Goal: Information Seeking & Learning: Learn about a topic

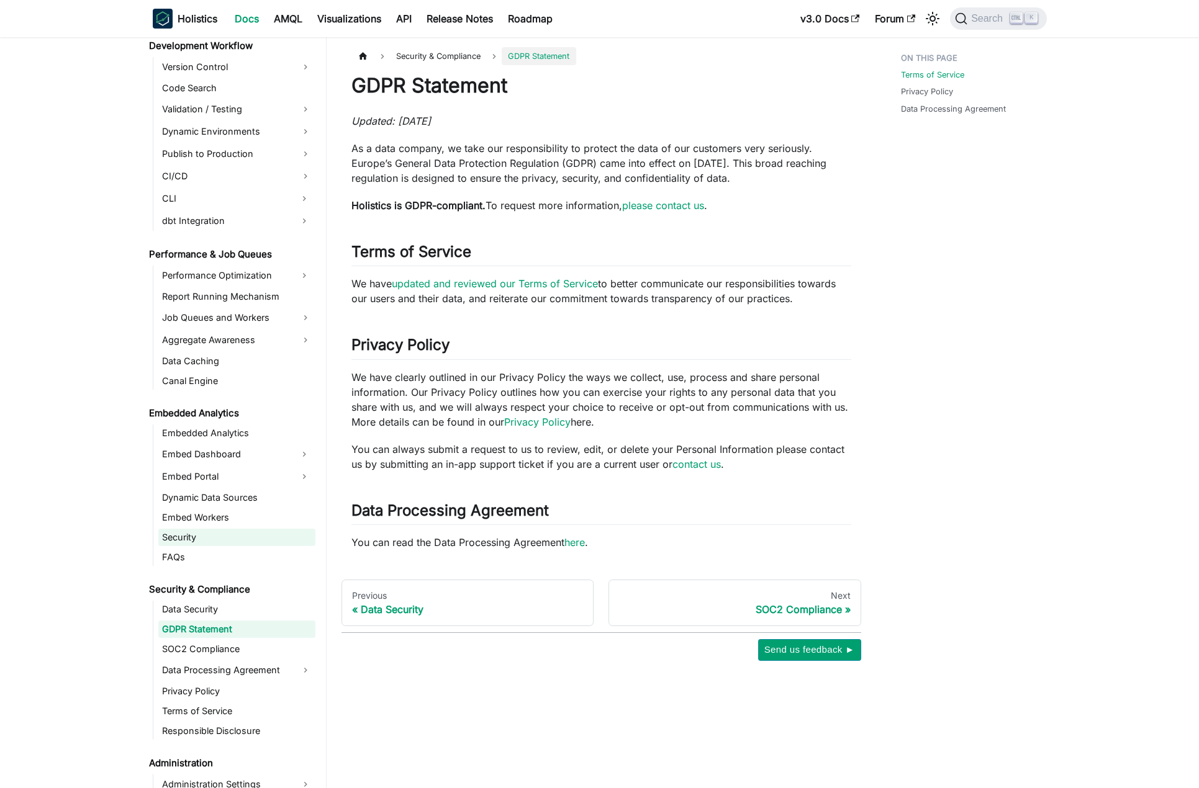
click at [188, 537] on link "Security" at bounding box center [236, 537] width 157 height 17
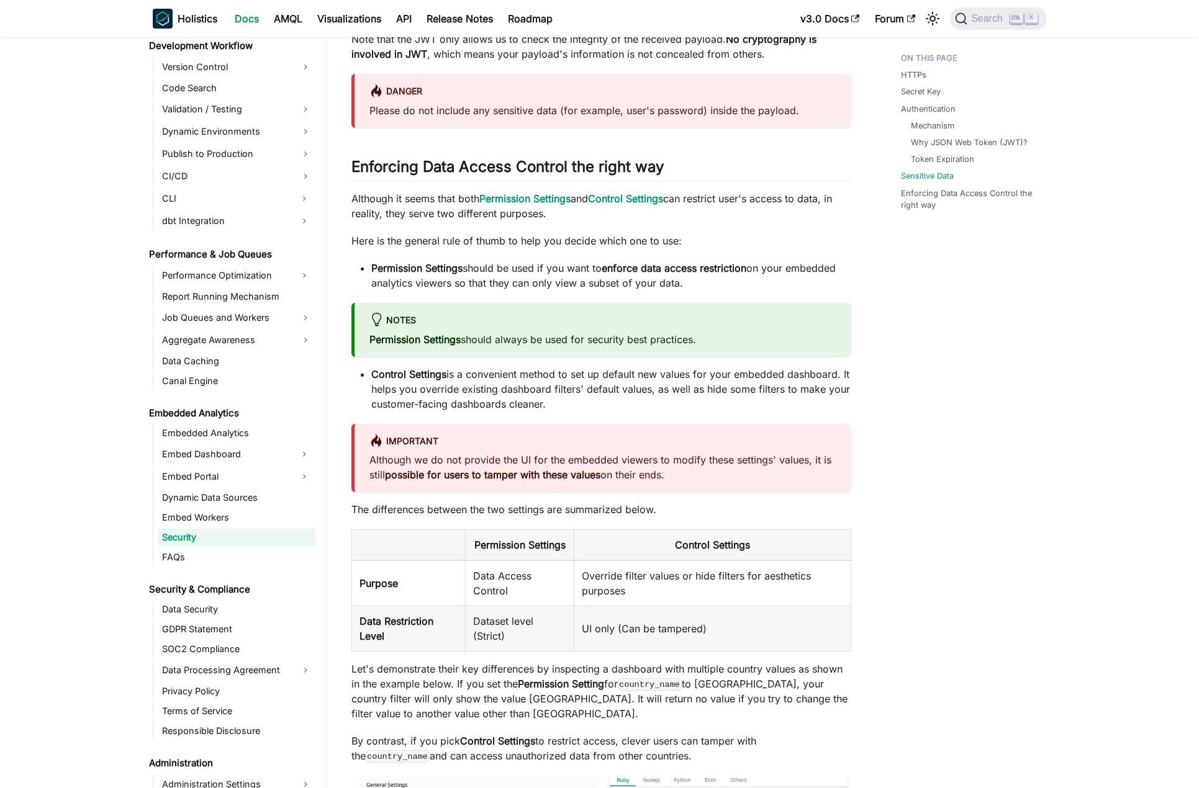
scroll to position [1180, 0]
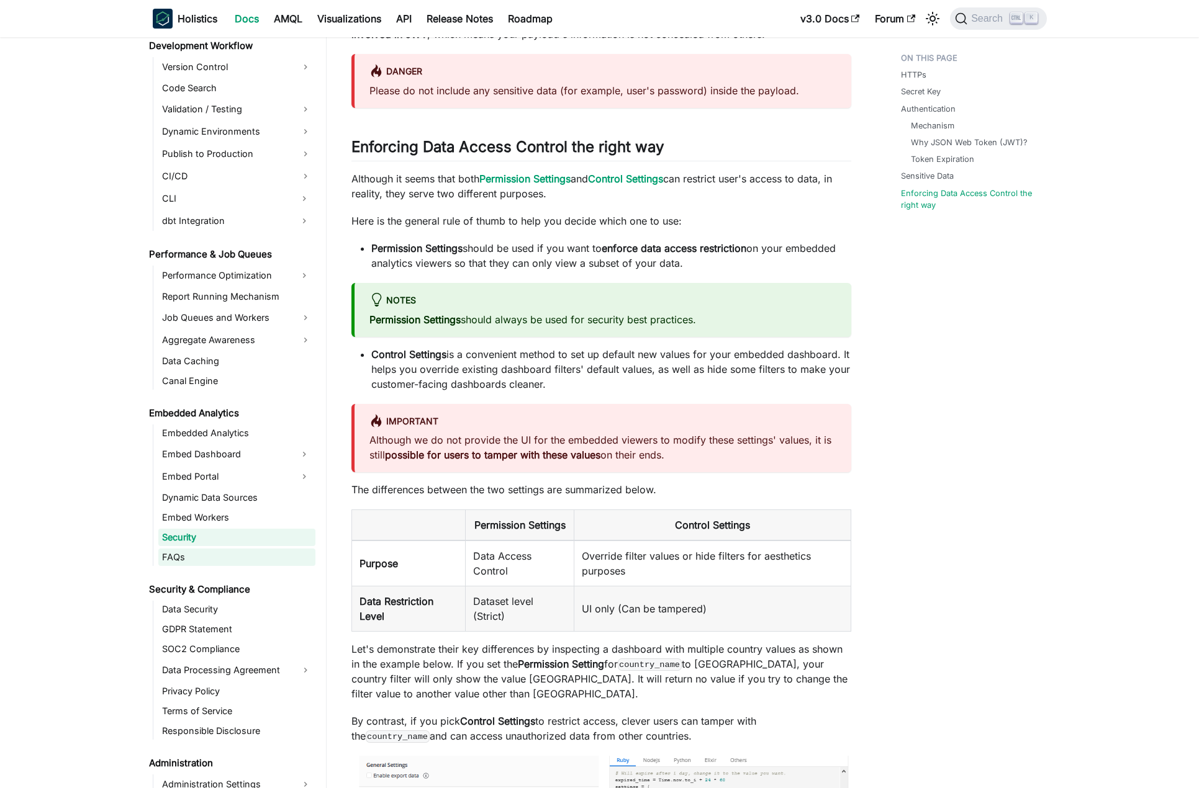
click at [269, 561] on link "FAQs" at bounding box center [236, 557] width 157 height 17
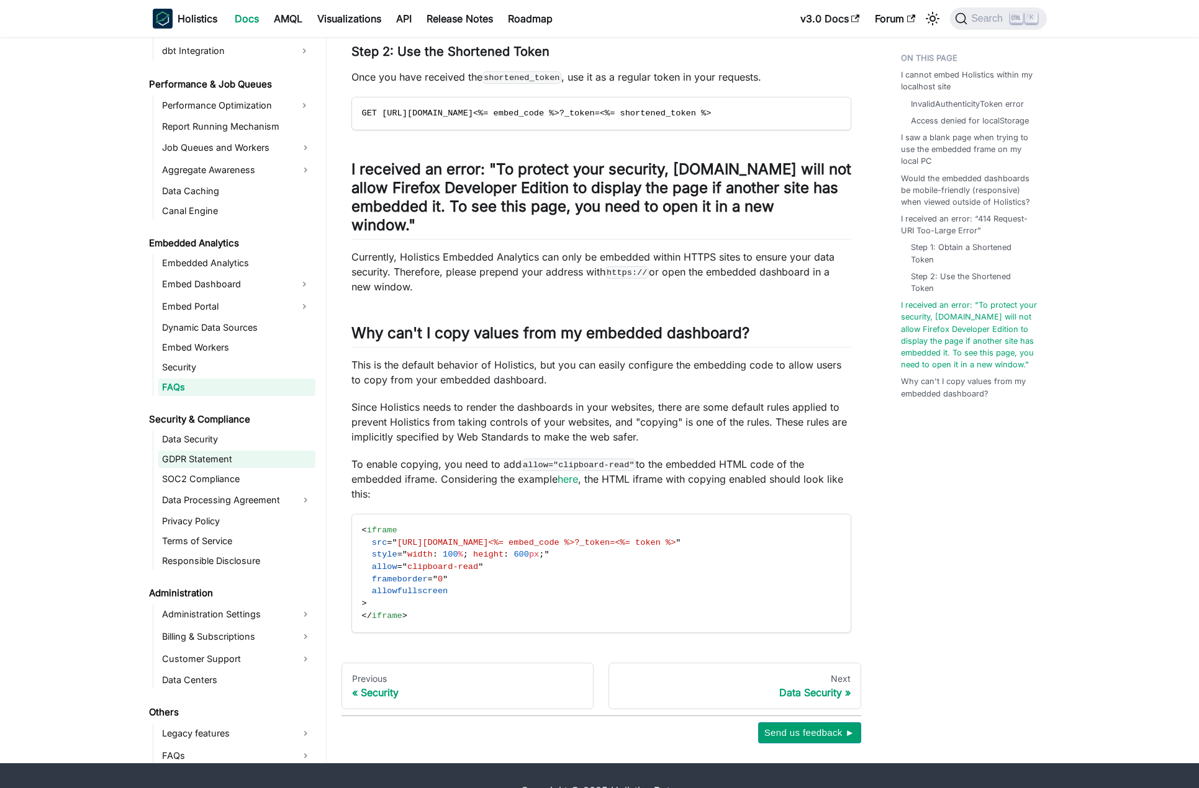
scroll to position [1082, 0]
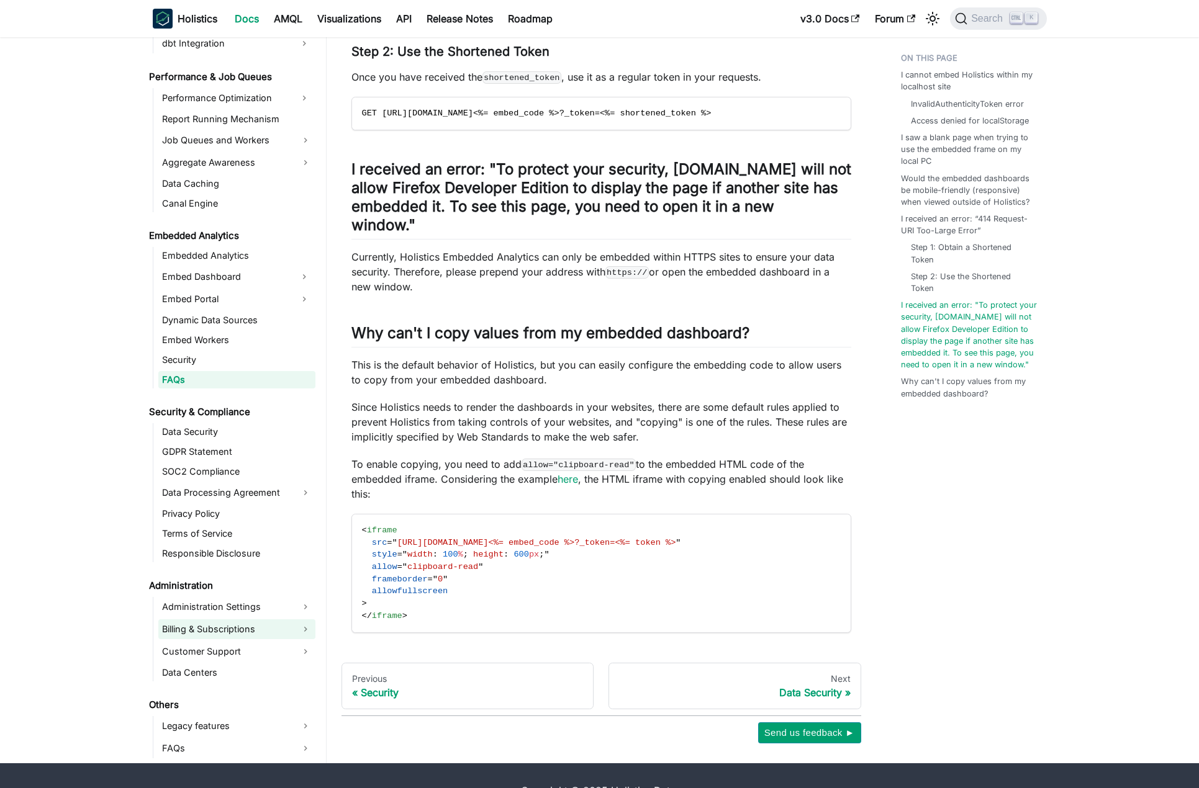
click at [258, 620] on link "Billing & Subscriptions" at bounding box center [236, 630] width 157 height 20
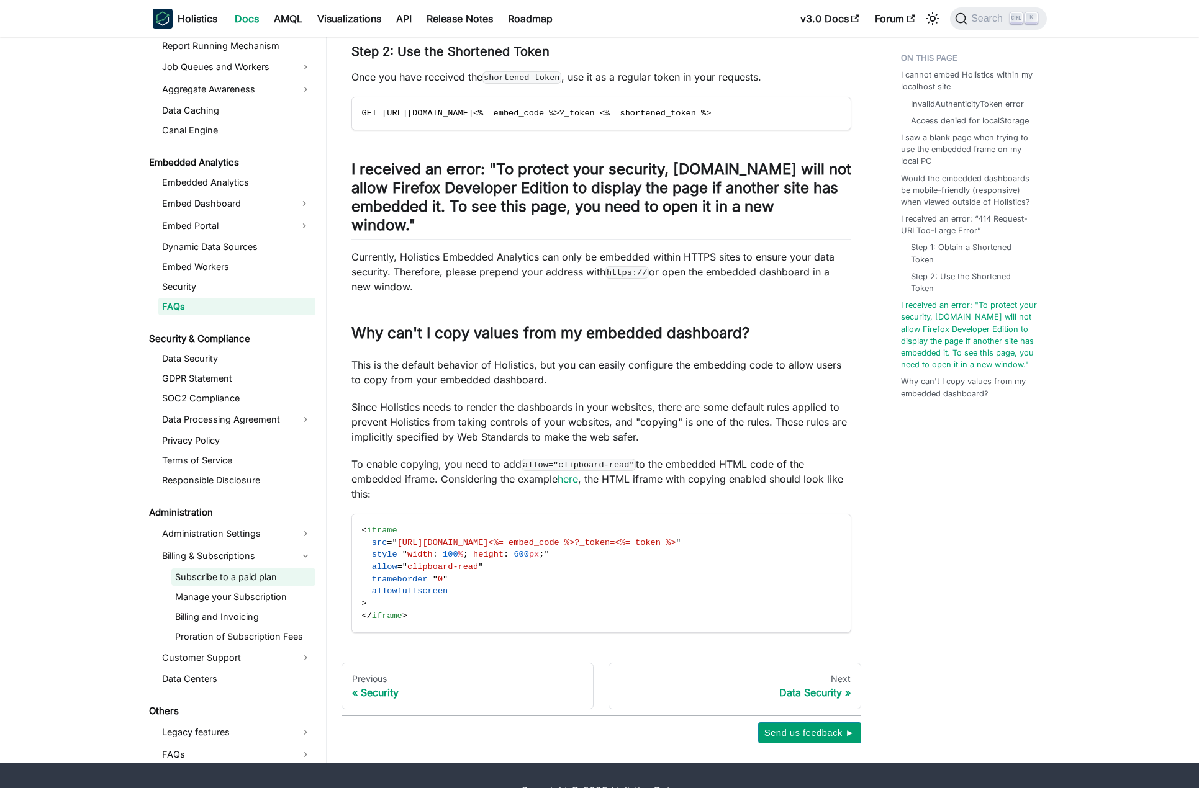
scroll to position [1161, 0]
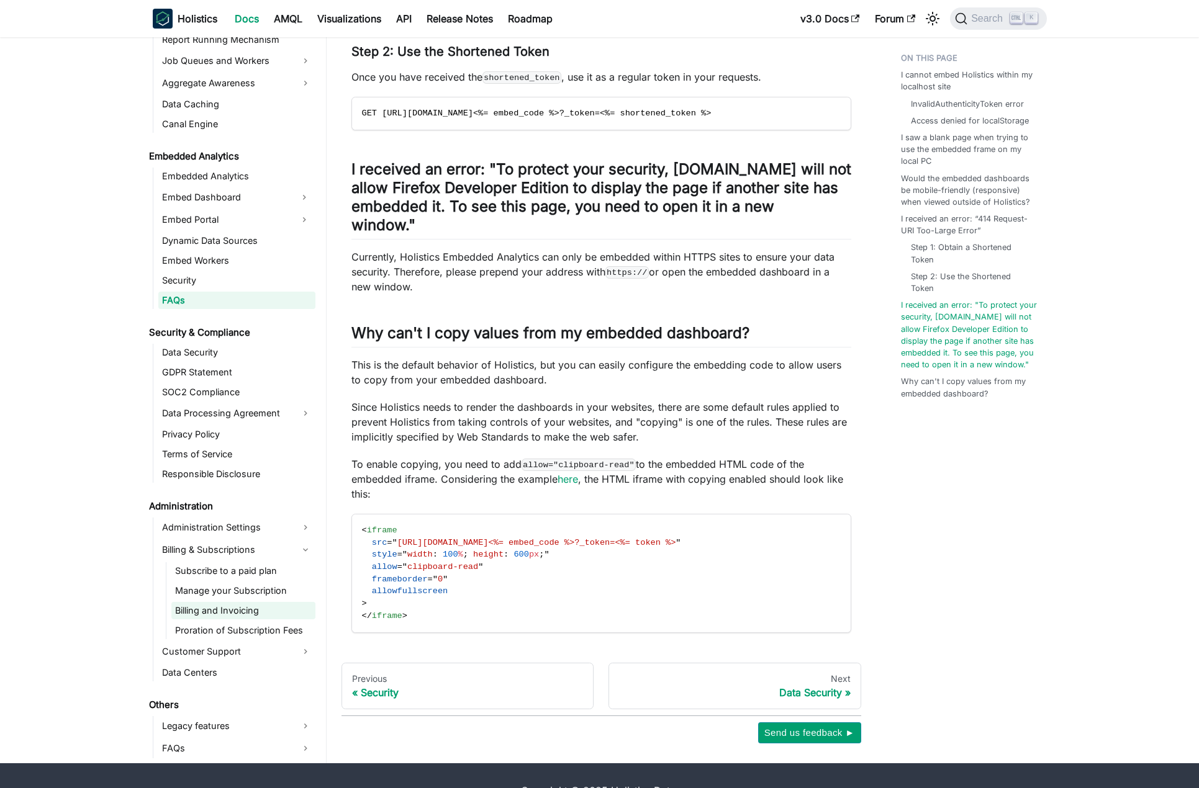
click at [252, 602] on link "Billing and Invoicing" at bounding box center [243, 610] width 144 height 17
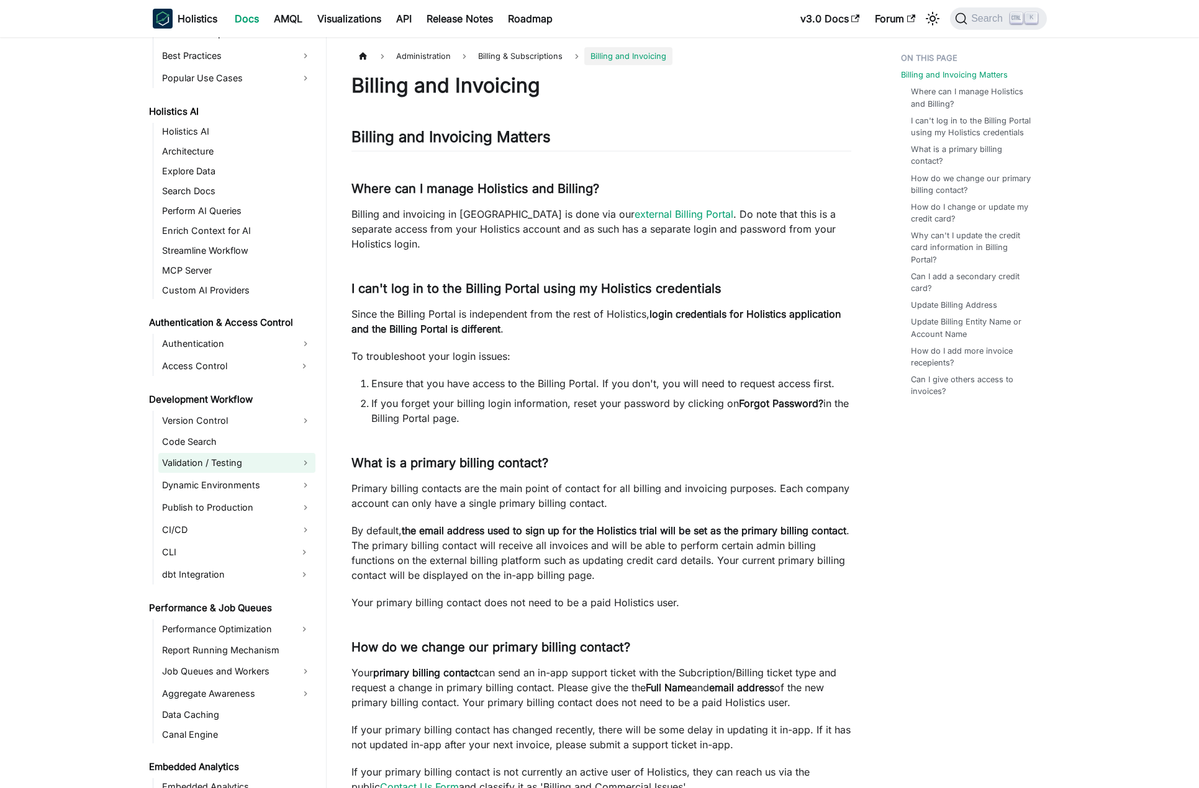
scroll to position [478, 0]
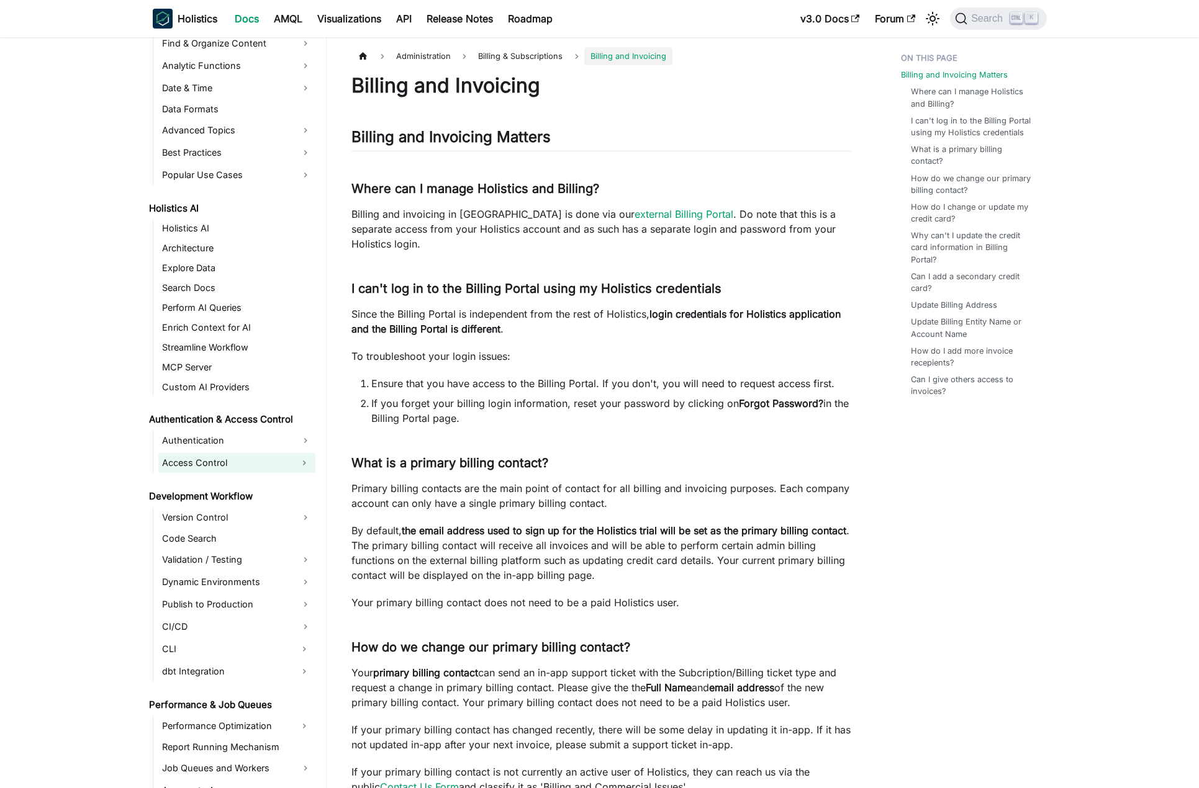
click at [217, 466] on link "Access Control" at bounding box center [225, 463] width 135 height 20
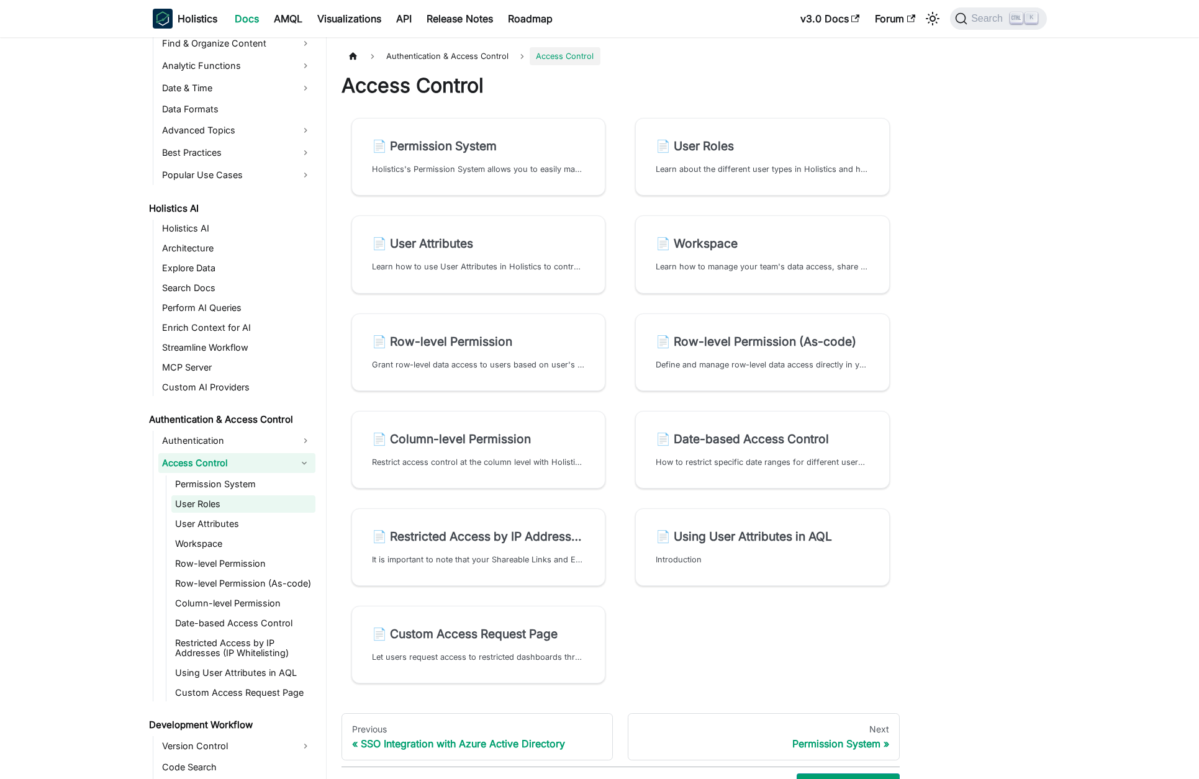
click at [206, 499] on link "User Roles" at bounding box center [243, 503] width 144 height 17
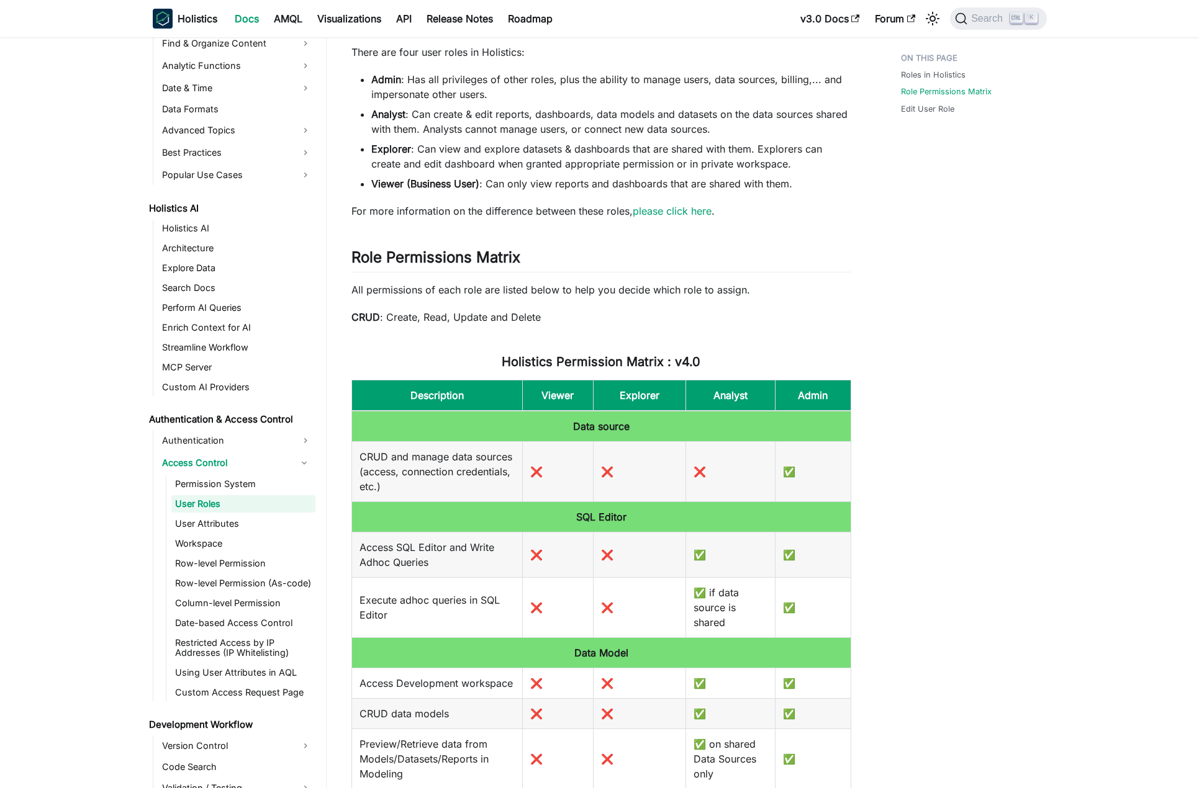
scroll to position [124, 0]
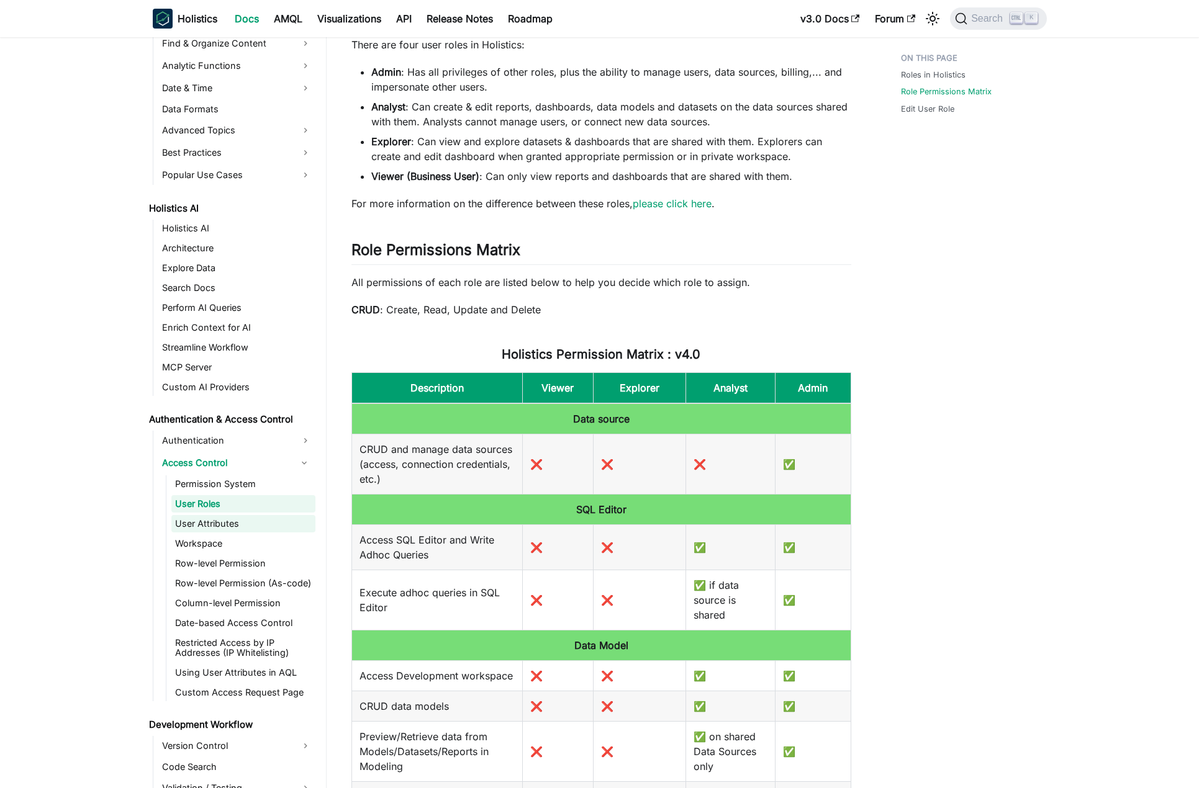
click at [252, 530] on link "User Attributes" at bounding box center [243, 523] width 144 height 17
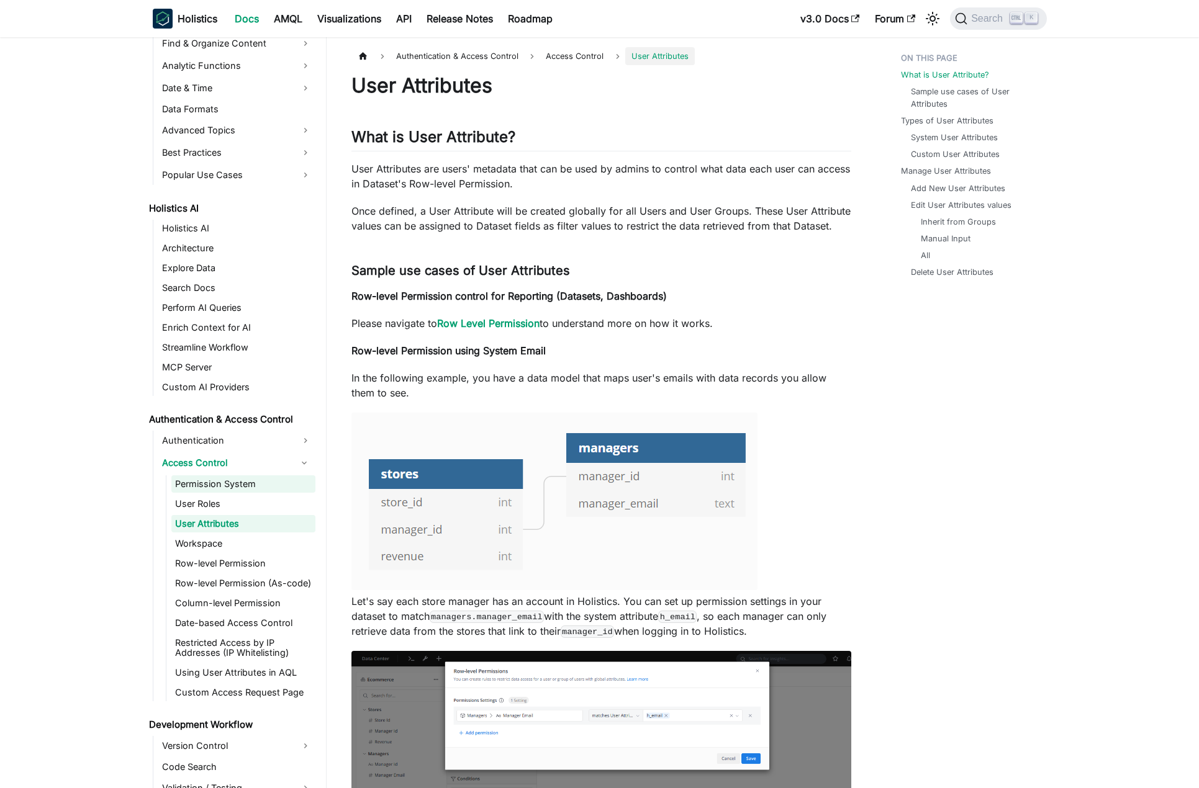
click at [213, 490] on link "Permission System" at bounding box center [243, 484] width 144 height 17
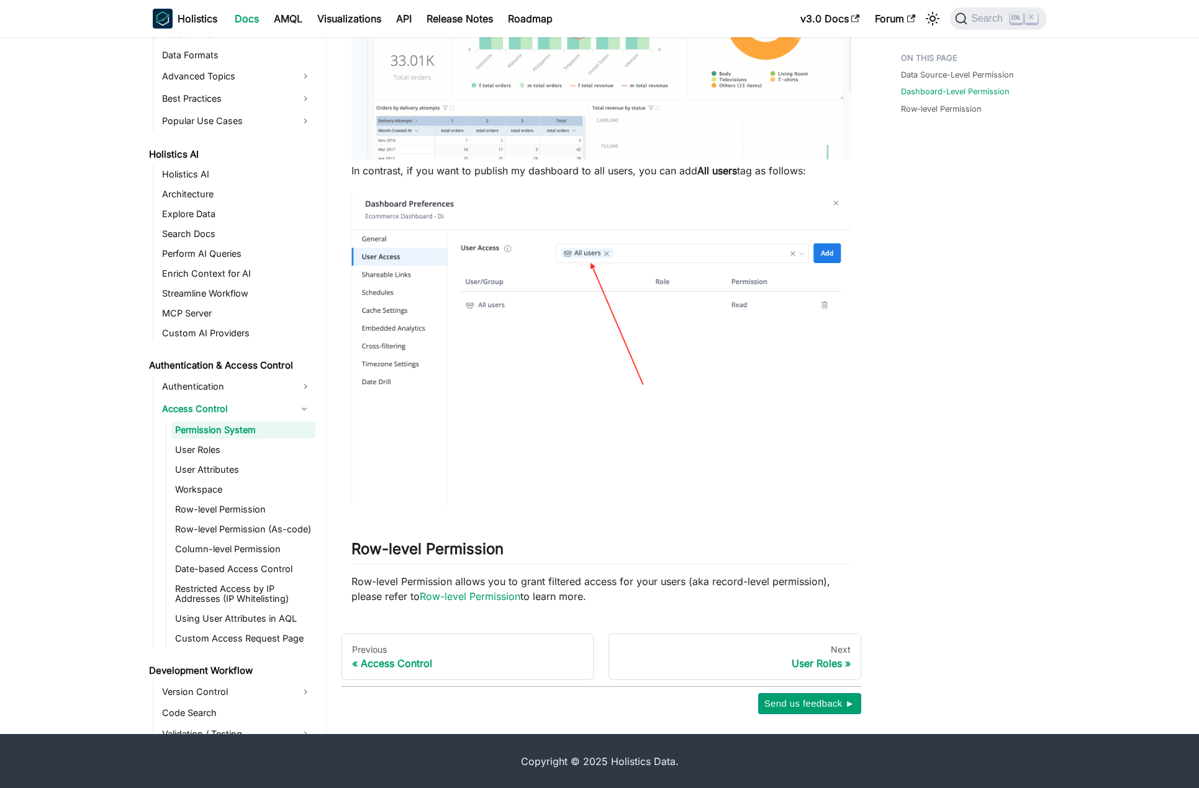
scroll to position [686, 0]
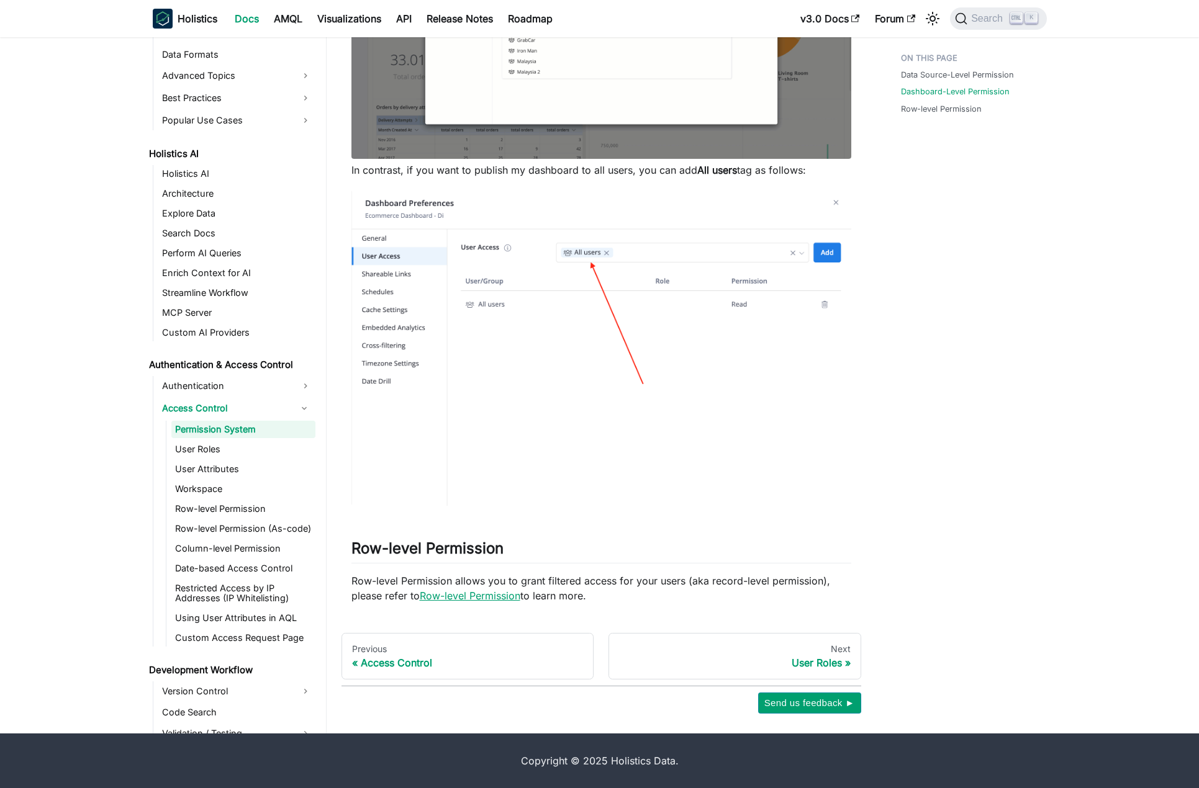
click at [486, 597] on link "Row-level Permission" at bounding box center [470, 596] width 101 height 12
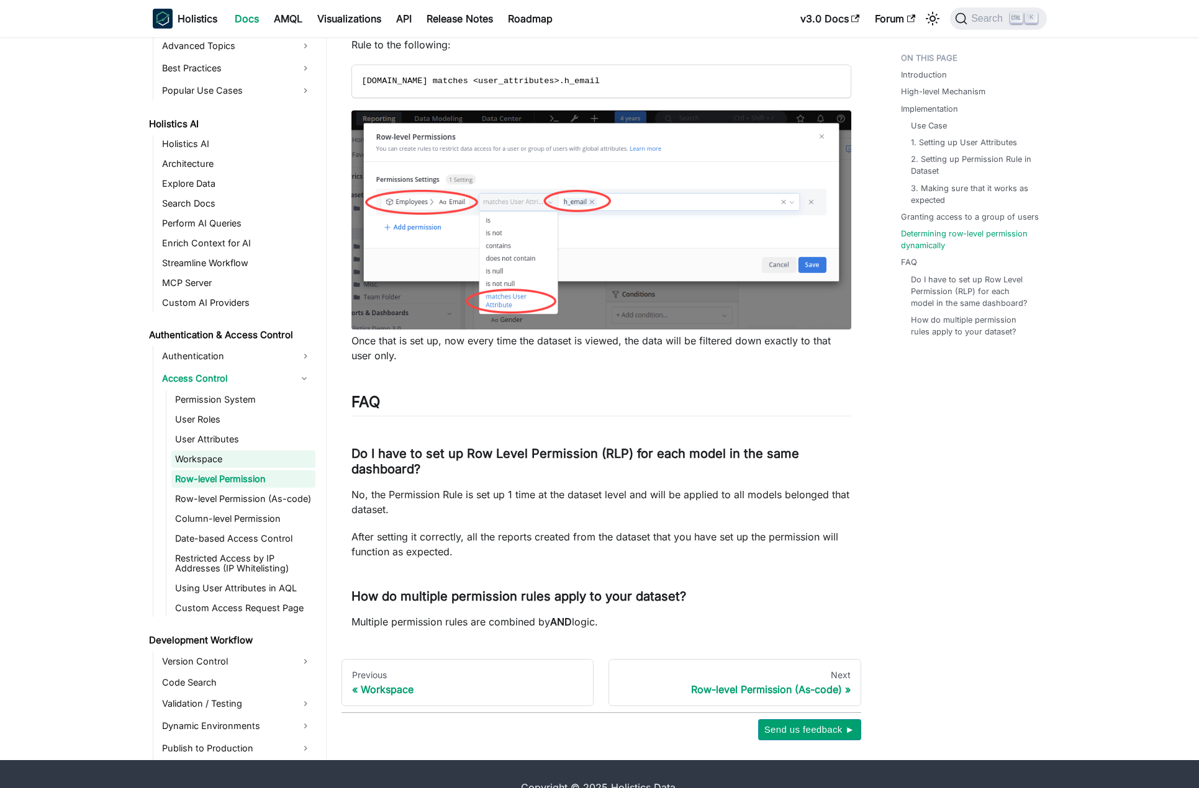
scroll to position [540, 0]
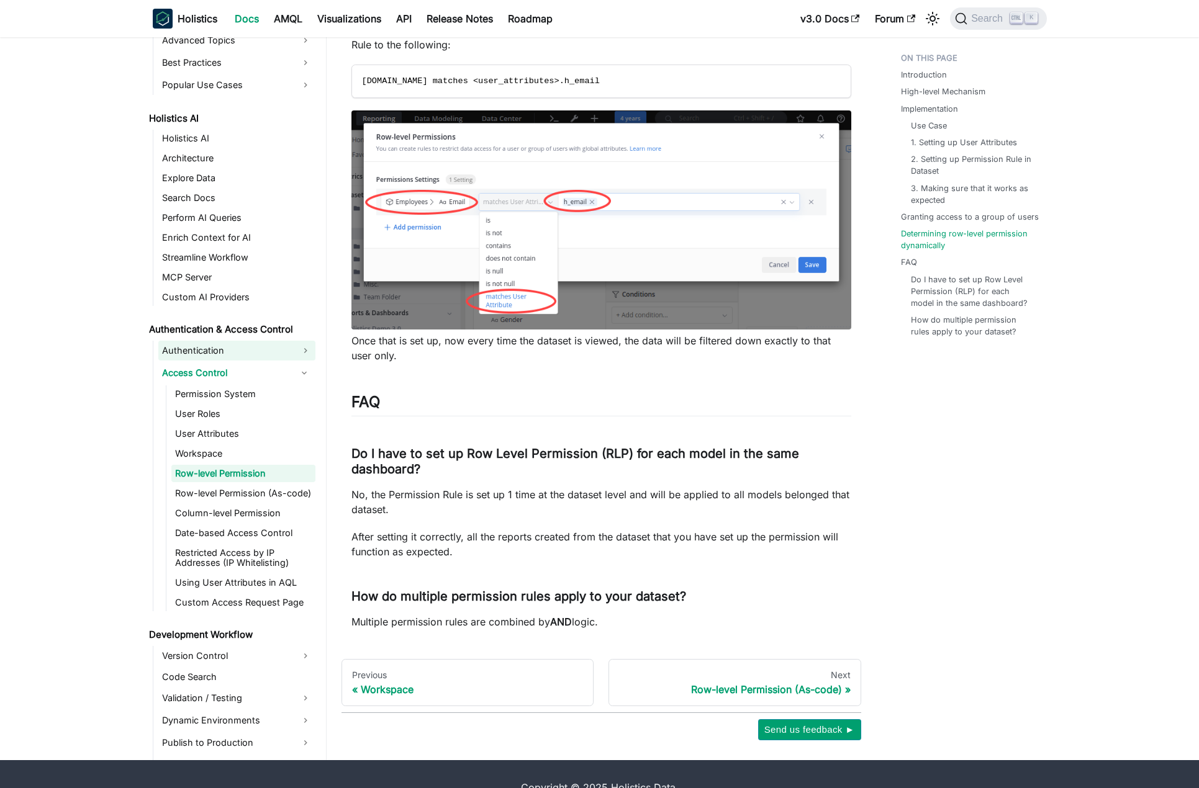
click at [243, 345] on link "Authentication" at bounding box center [236, 351] width 157 height 20
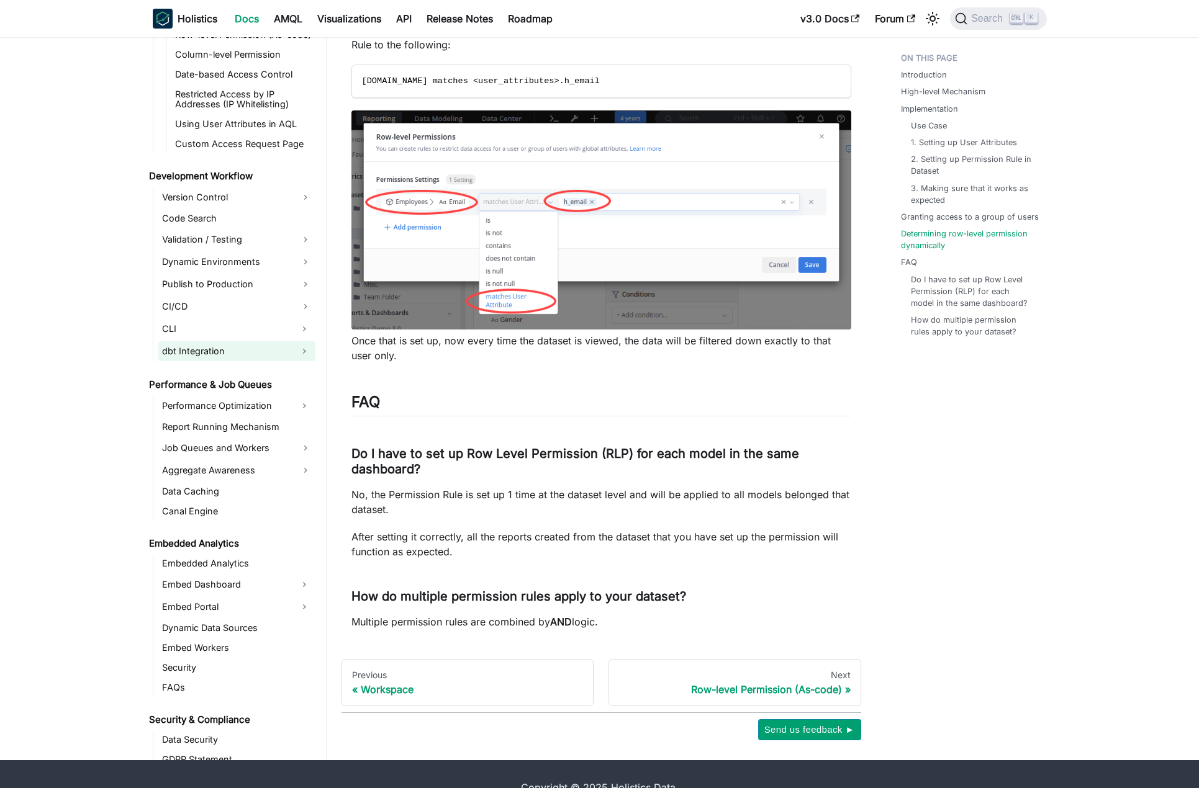
scroll to position [1079, 0]
click at [227, 574] on link "Embed Dashboard" at bounding box center [225, 584] width 135 height 20
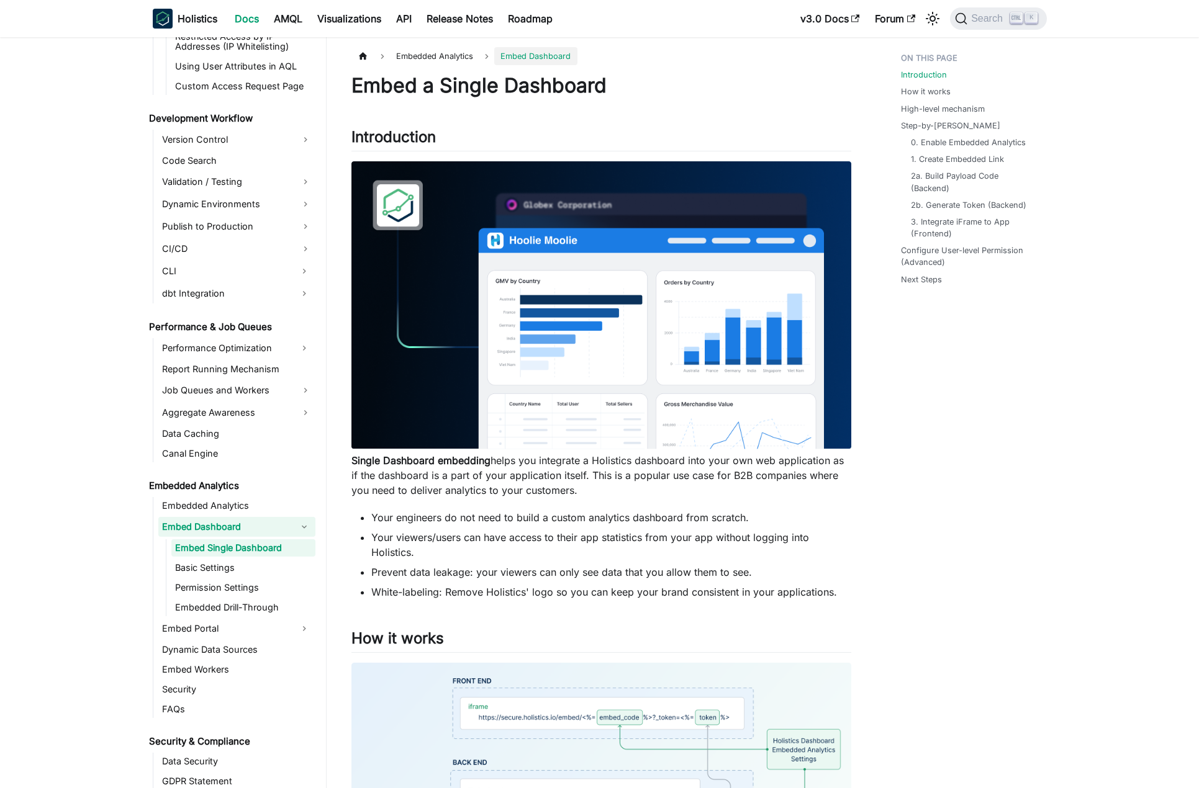
scroll to position [1203, 0]
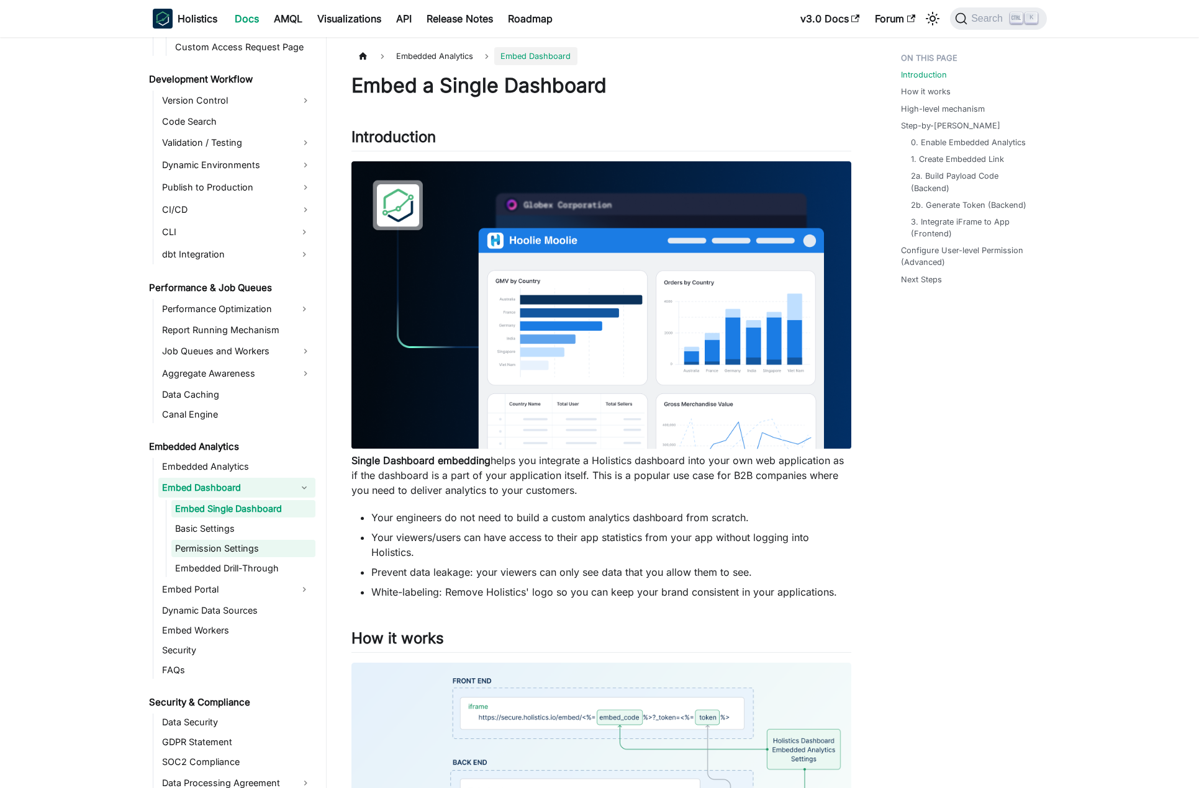
click at [233, 540] on link "Permission Settings" at bounding box center [243, 548] width 144 height 17
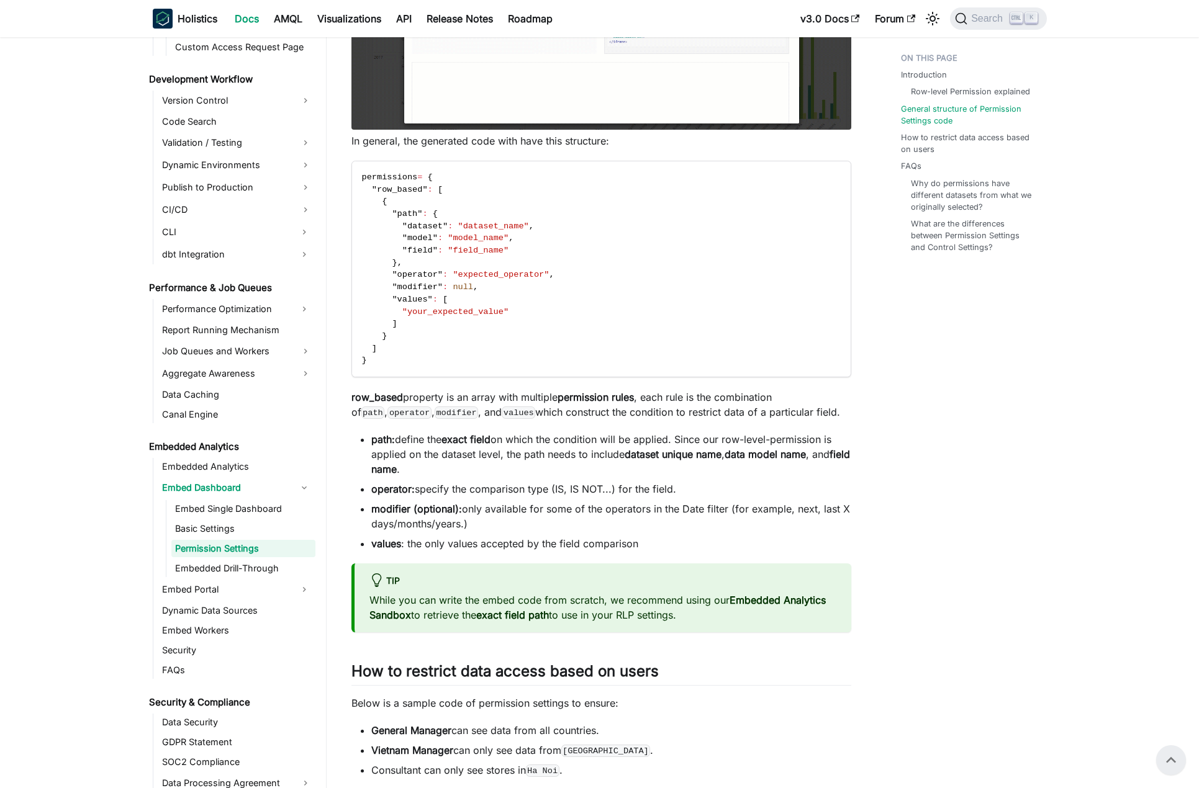
scroll to position [621, 0]
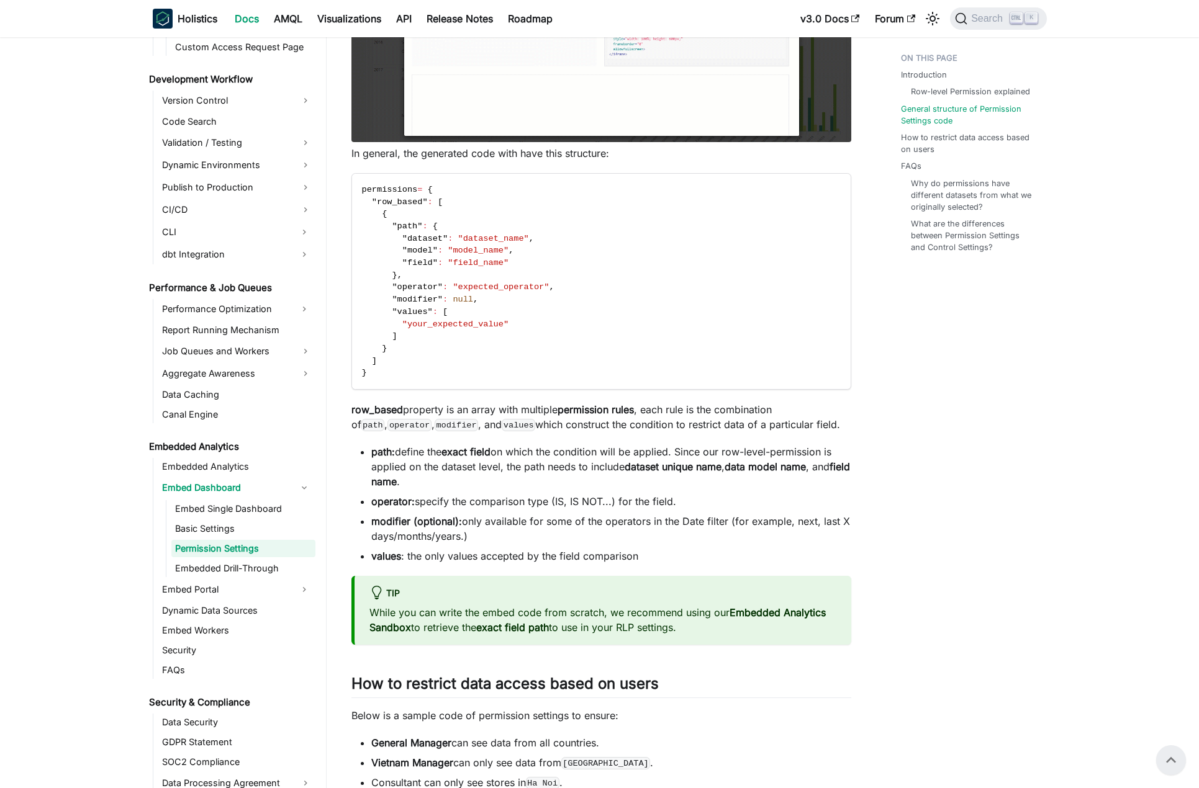
click at [98, 437] on aside "Welcome to Holistics Introduction Our Philosophy How Holistics Works Walkthroug…" at bounding box center [163, 666] width 327 height 2574
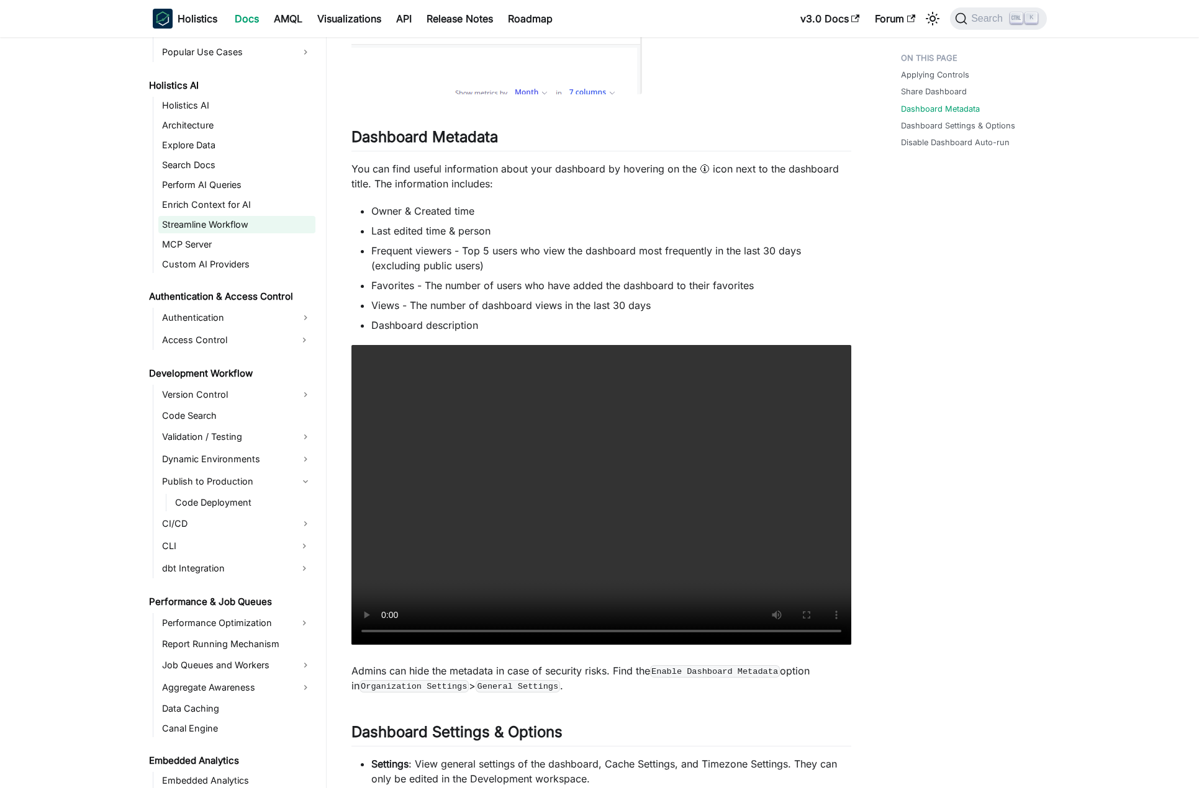
scroll to position [1118, 0]
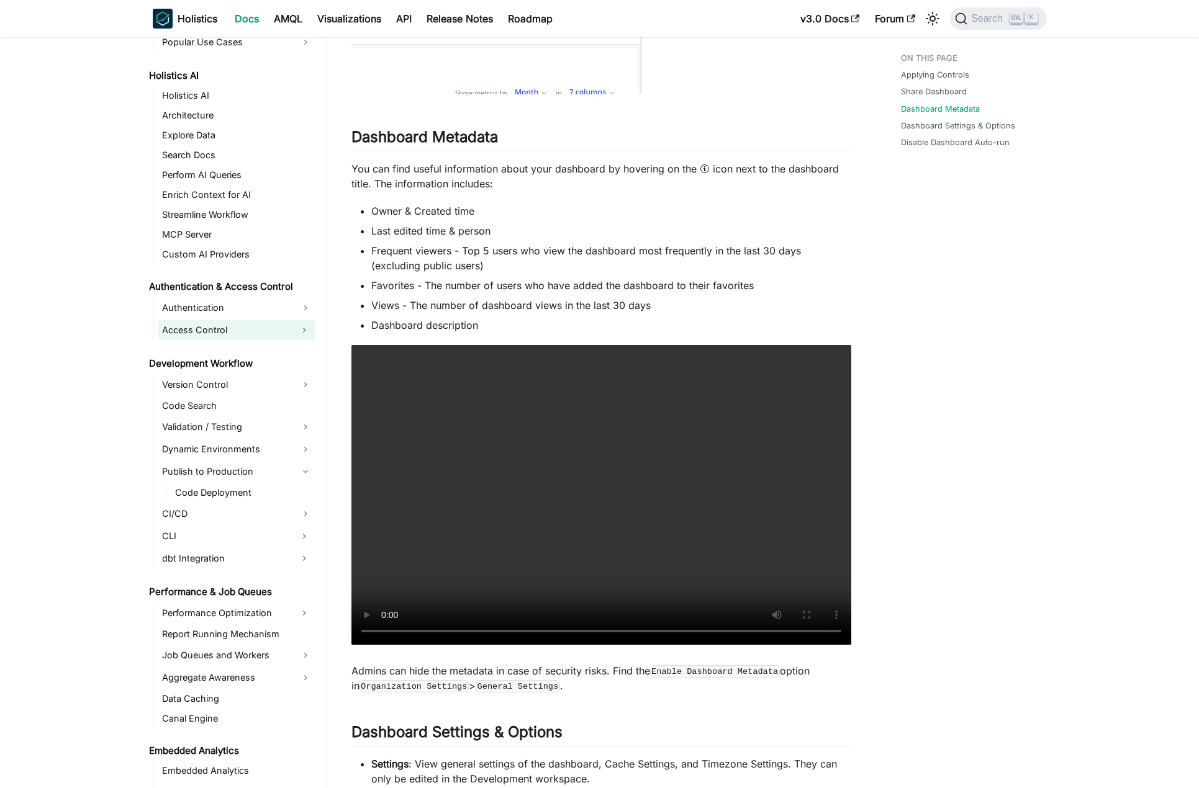
click at [241, 330] on link "Access Control" at bounding box center [225, 330] width 135 height 20
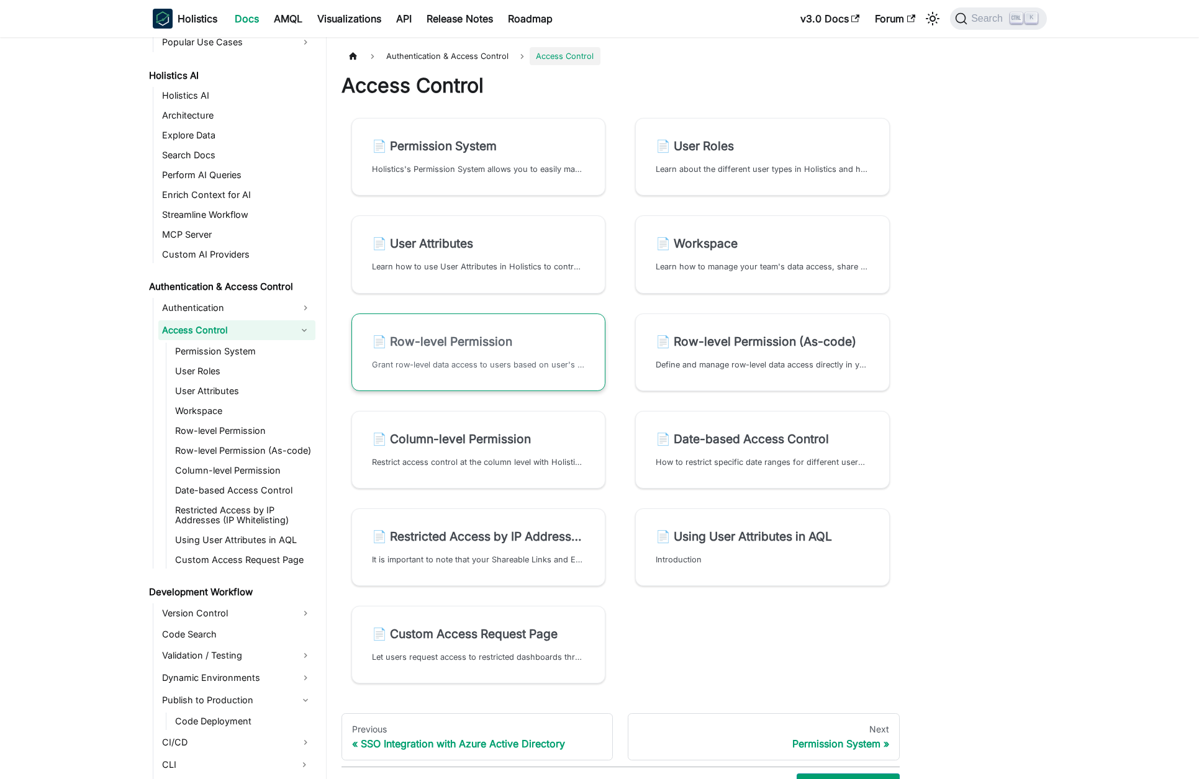
click at [542, 336] on h2 "📄️ Row-level Permission" at bounding box center [479, 341] width 214 height 15
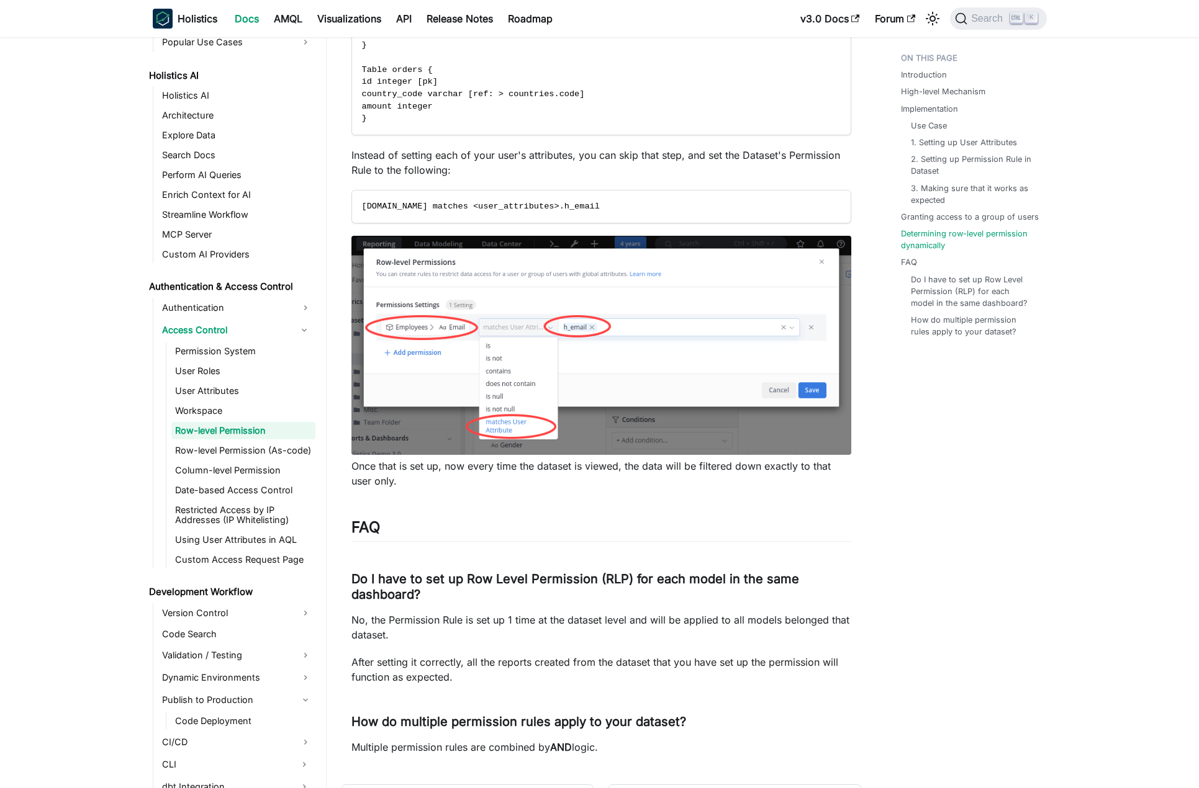
scroll to position [4967, 0]
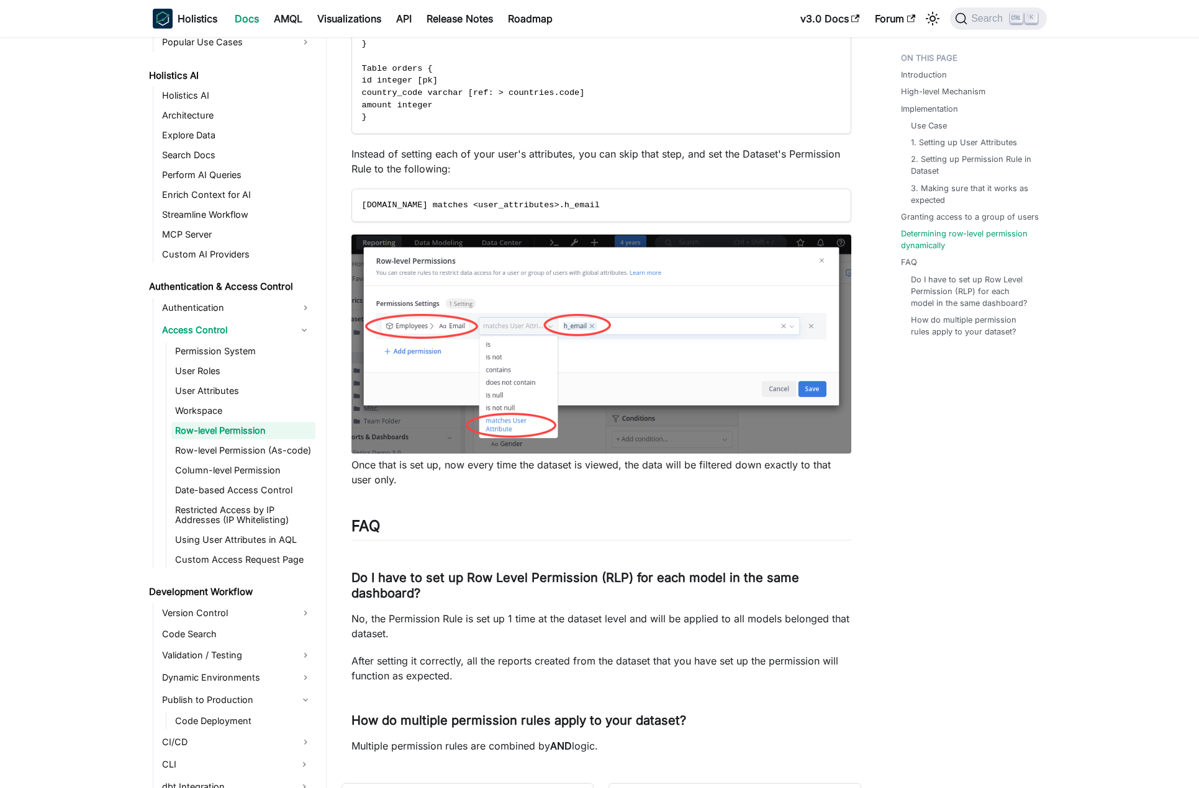
click at [270, 361] on ul "Permission System User Roles User Attributes Workspace Row-level Permission Row…" at bounding box center [241, 456] width 150 height 226
click at [268, 358] on link "Permission System" at bounding box center [243, 351] width 144 height 17
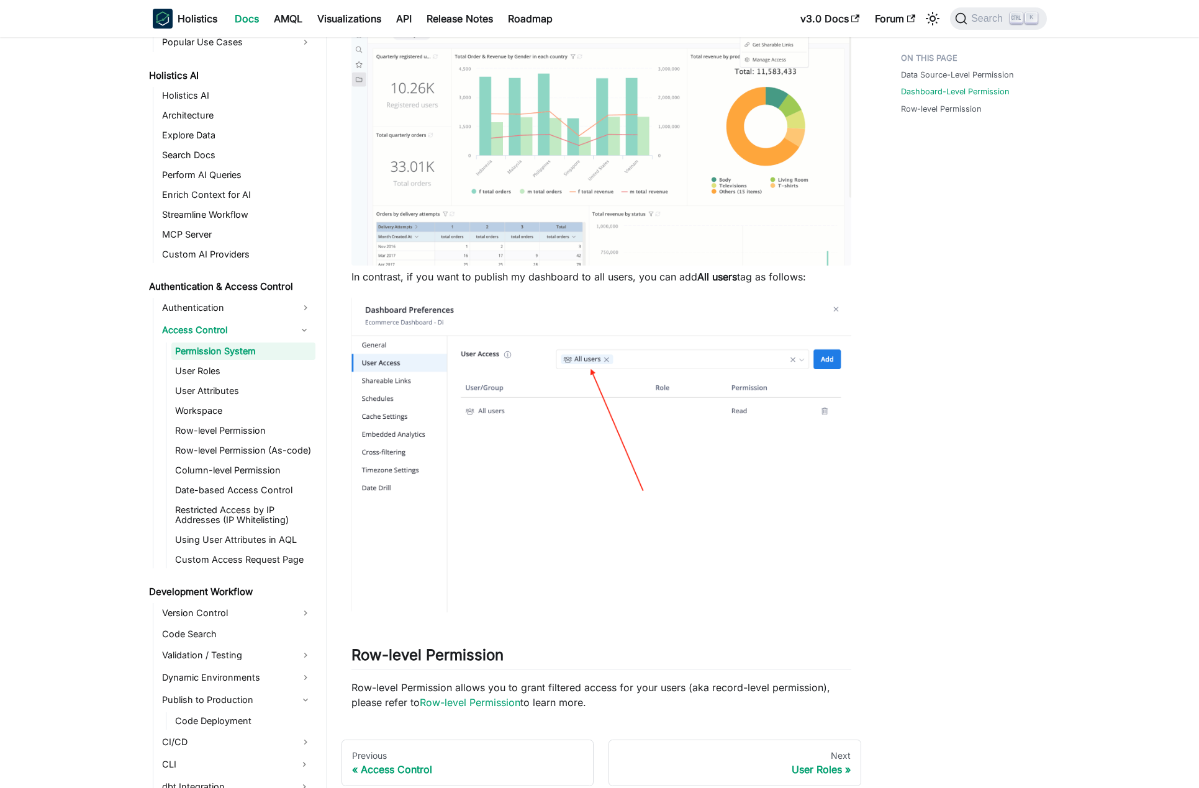
scroll to position [686, 0]
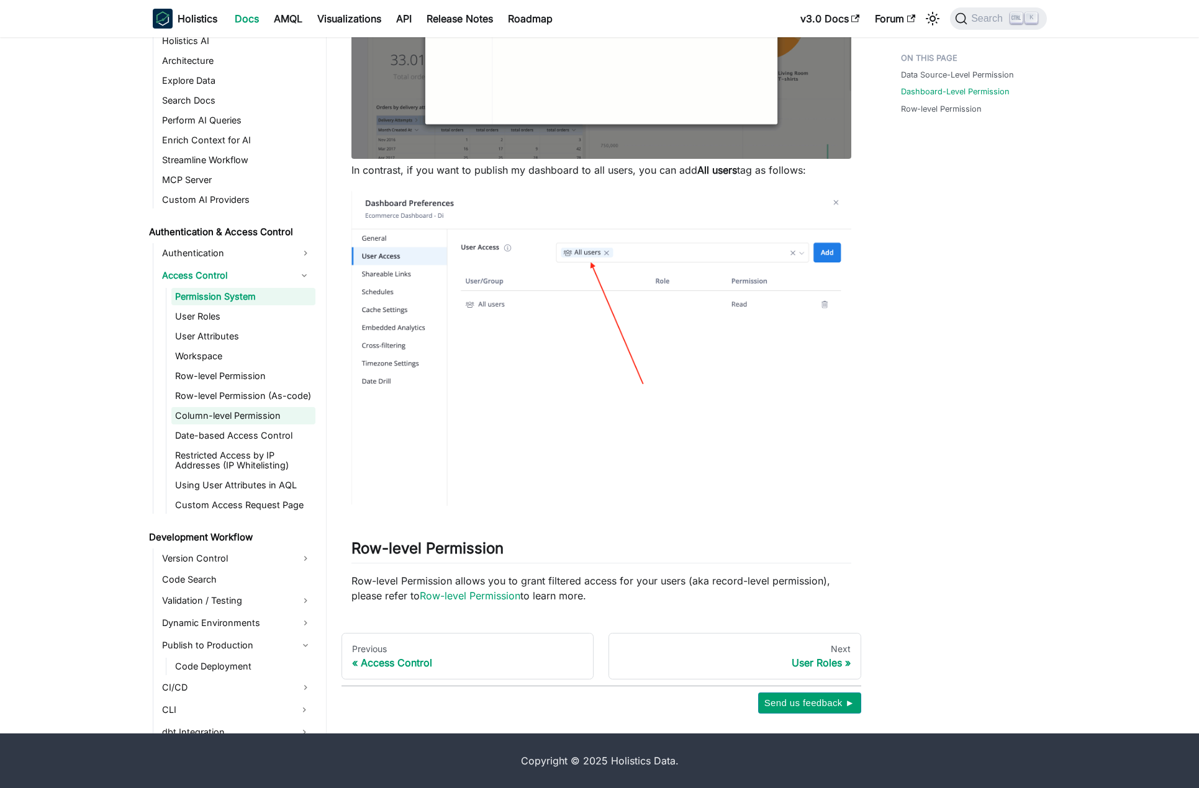
click at [281, 422] on link "Column-level Permission" at bounding box center [243, 415] width 144 height 17
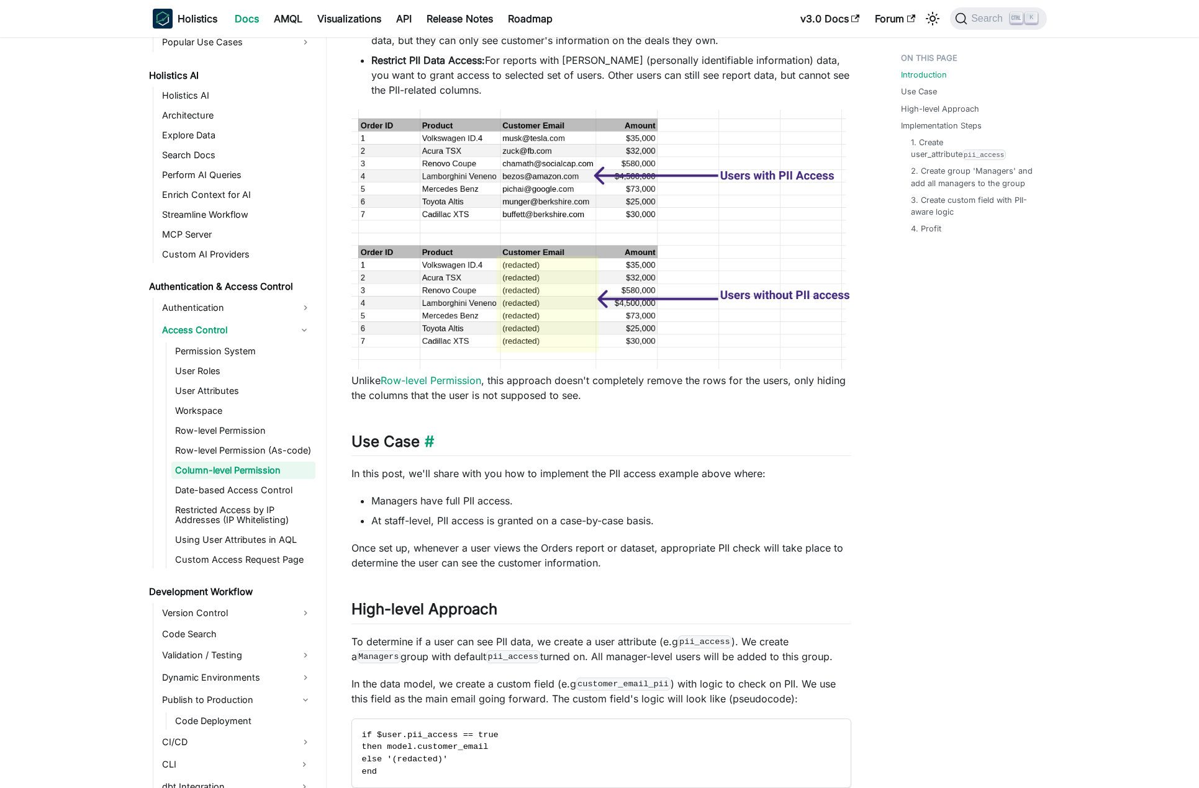
scroll to position [248, 0]
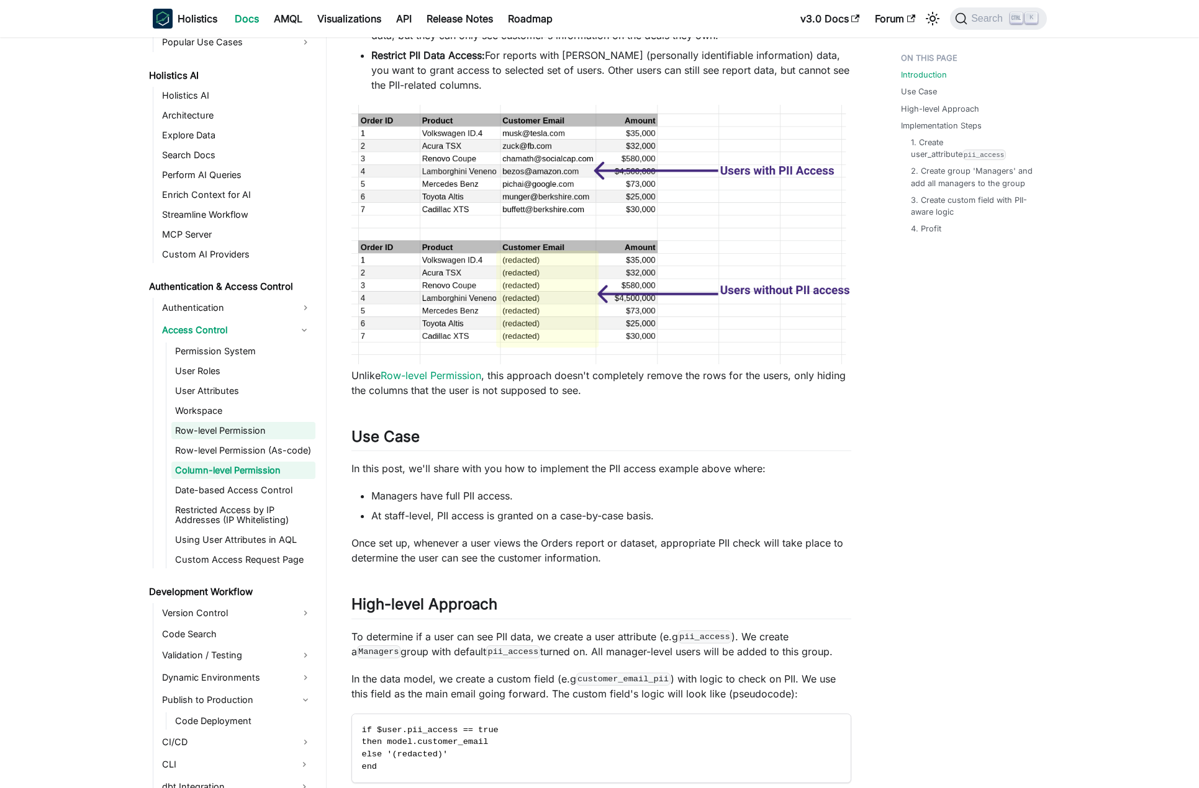
click at [285, 435] on link "Row-level Permission" at bounding box center [243, 430] width 144 height 17
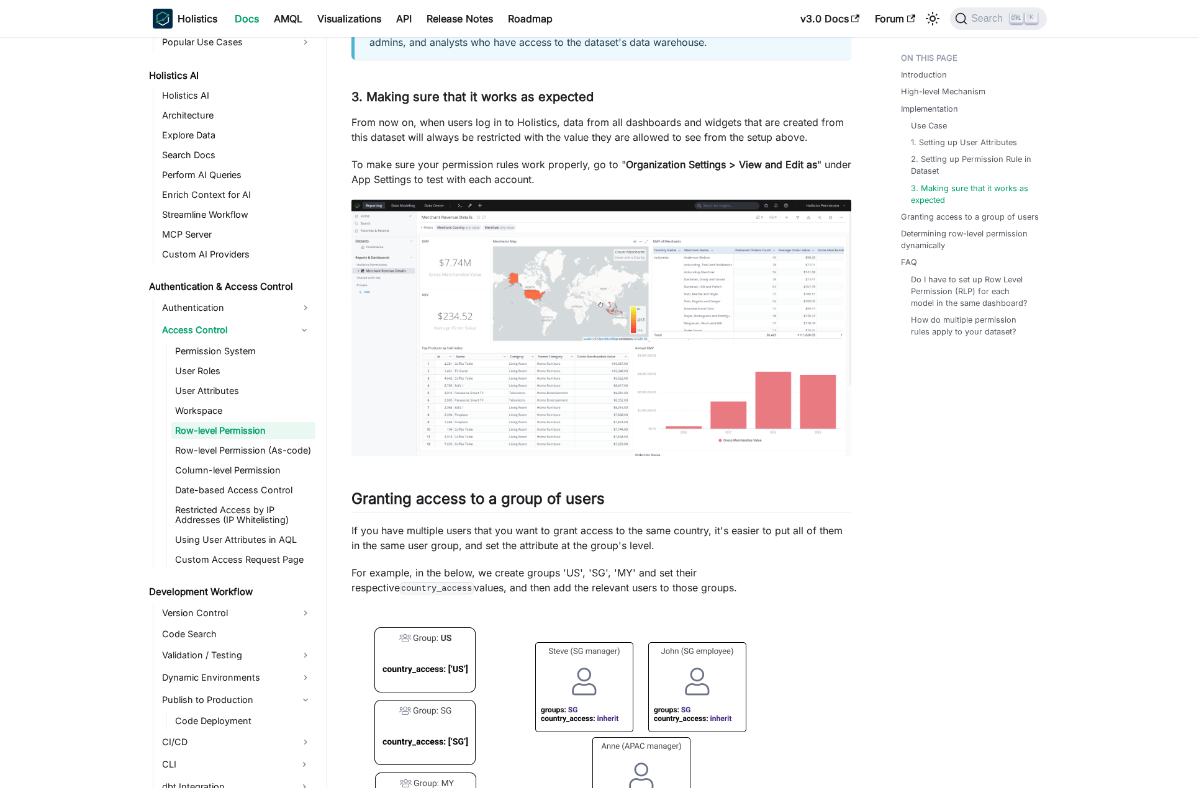
scroll to position [3477, 0]
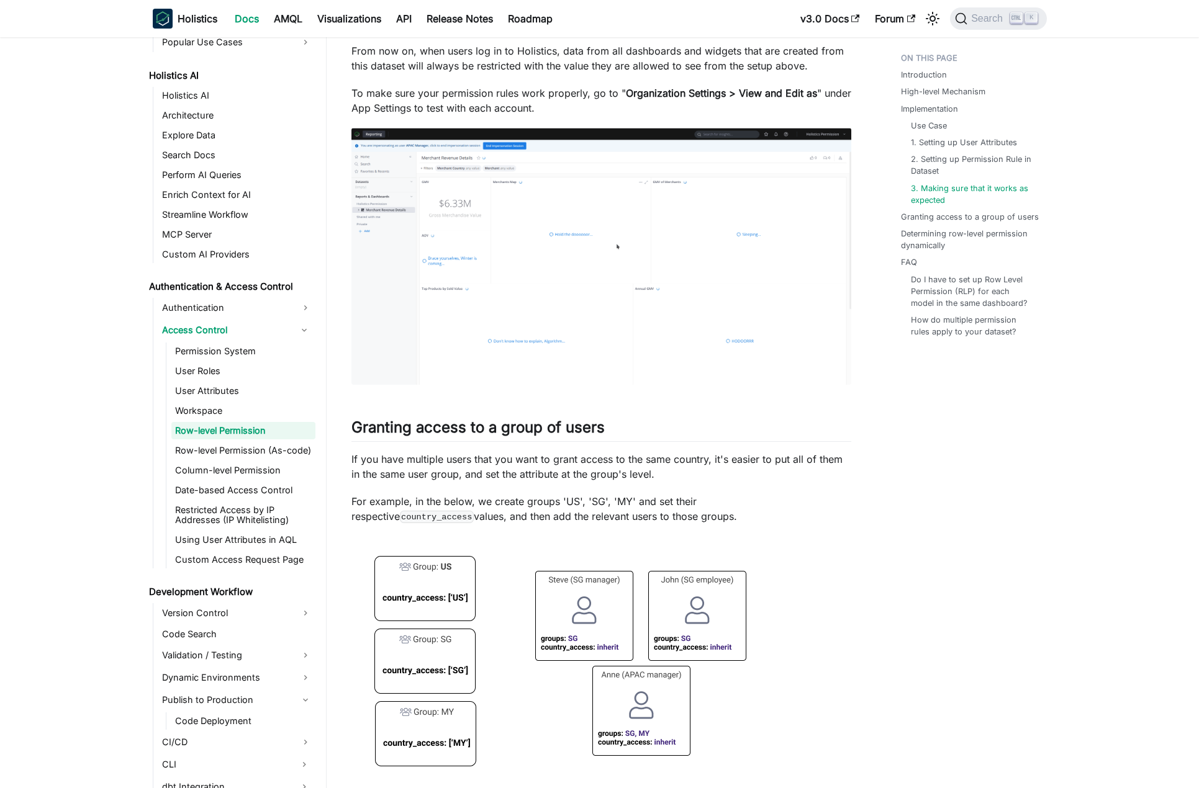
click at [234, 318] on ul "Authentication Access Control Permission System User Roles User Attributes Work…" at bounding box center [234, 433] width 163 height 271
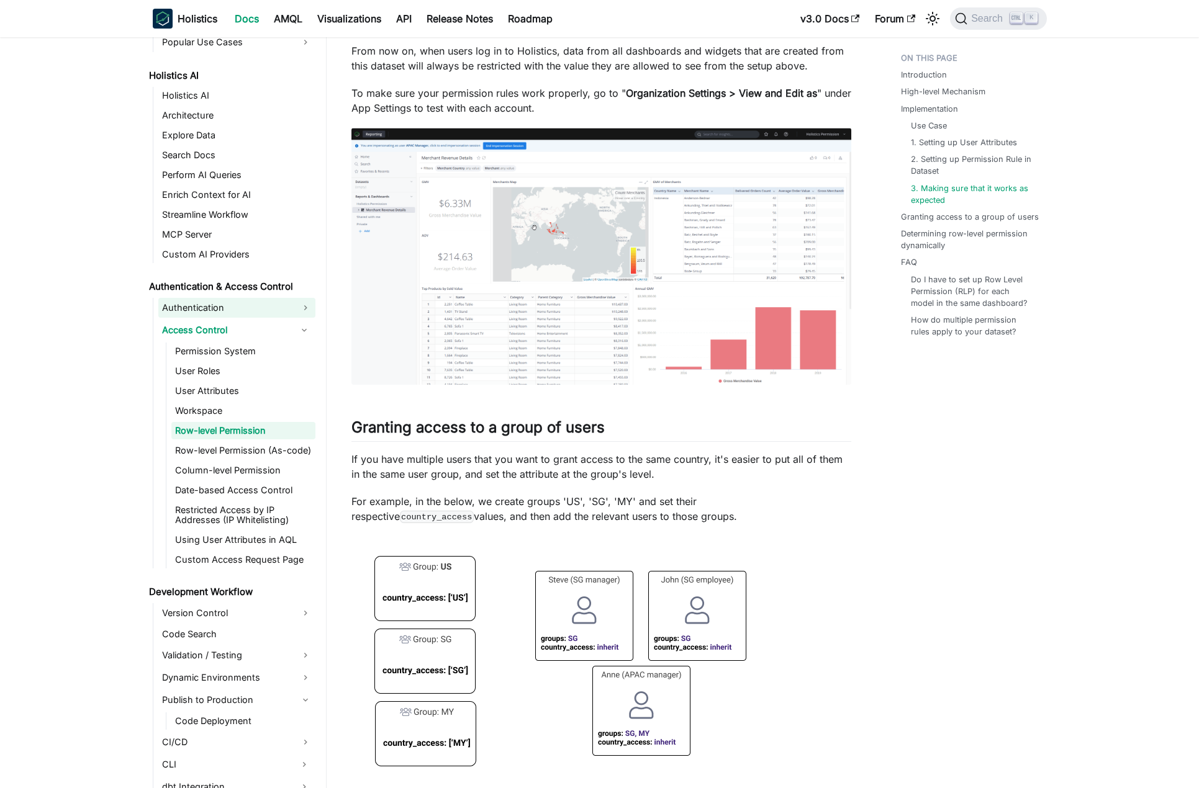
click at [233, 313] on link "Authentication" at bounding box center [236, 308] width 157 height 20
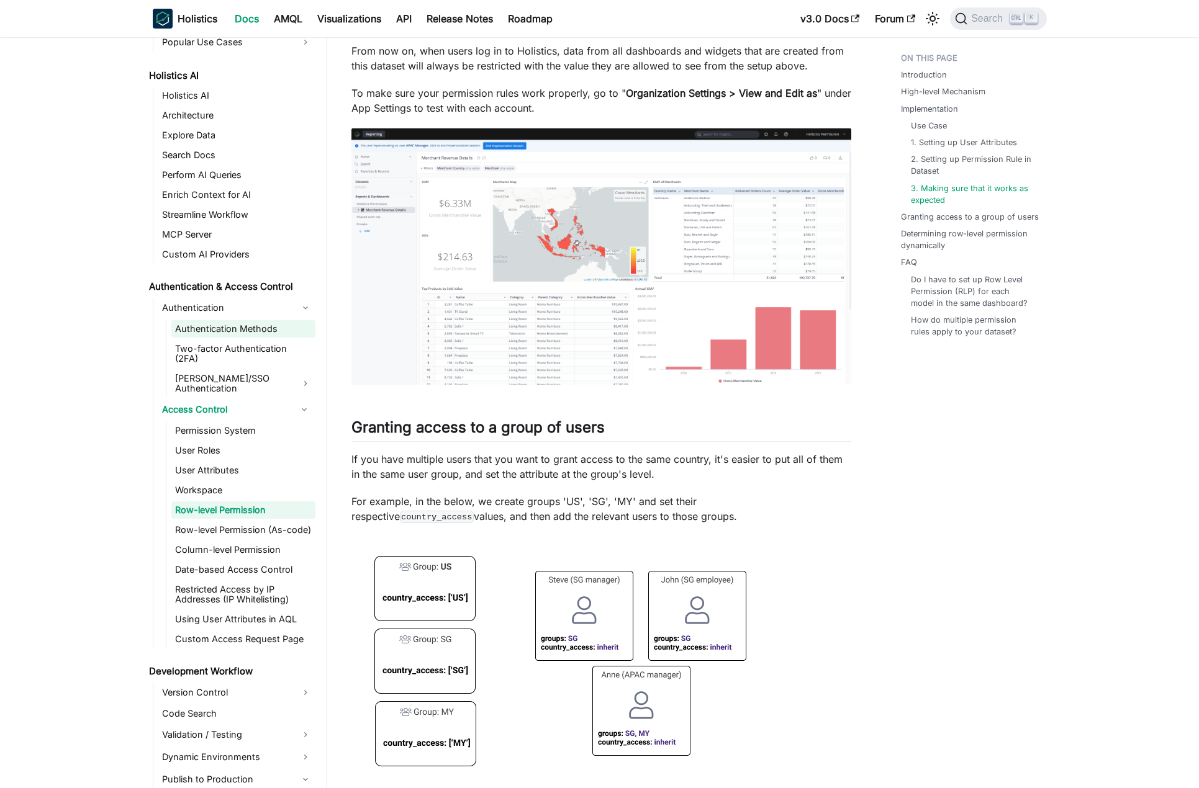
click at [285, 330] on link "Authentication Methods" at bounding box center [243, 328] width 144 height 17
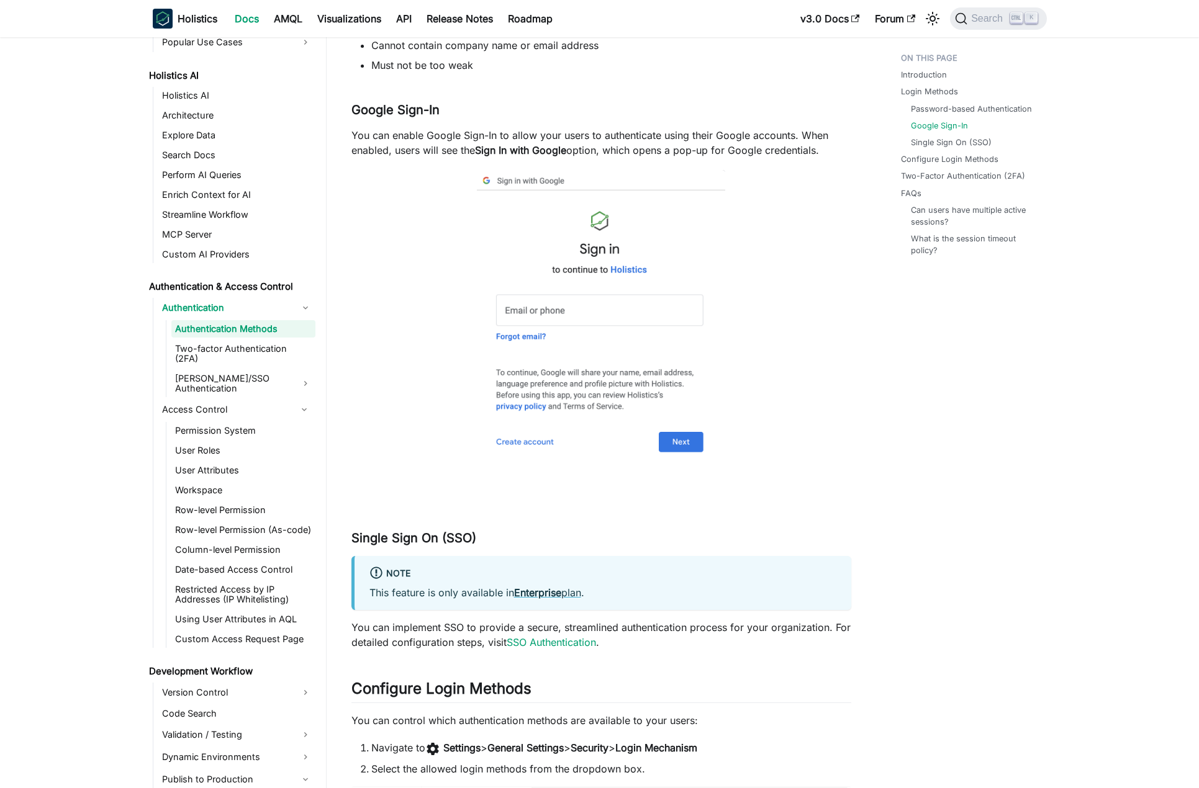
scroll to position [745, 0]
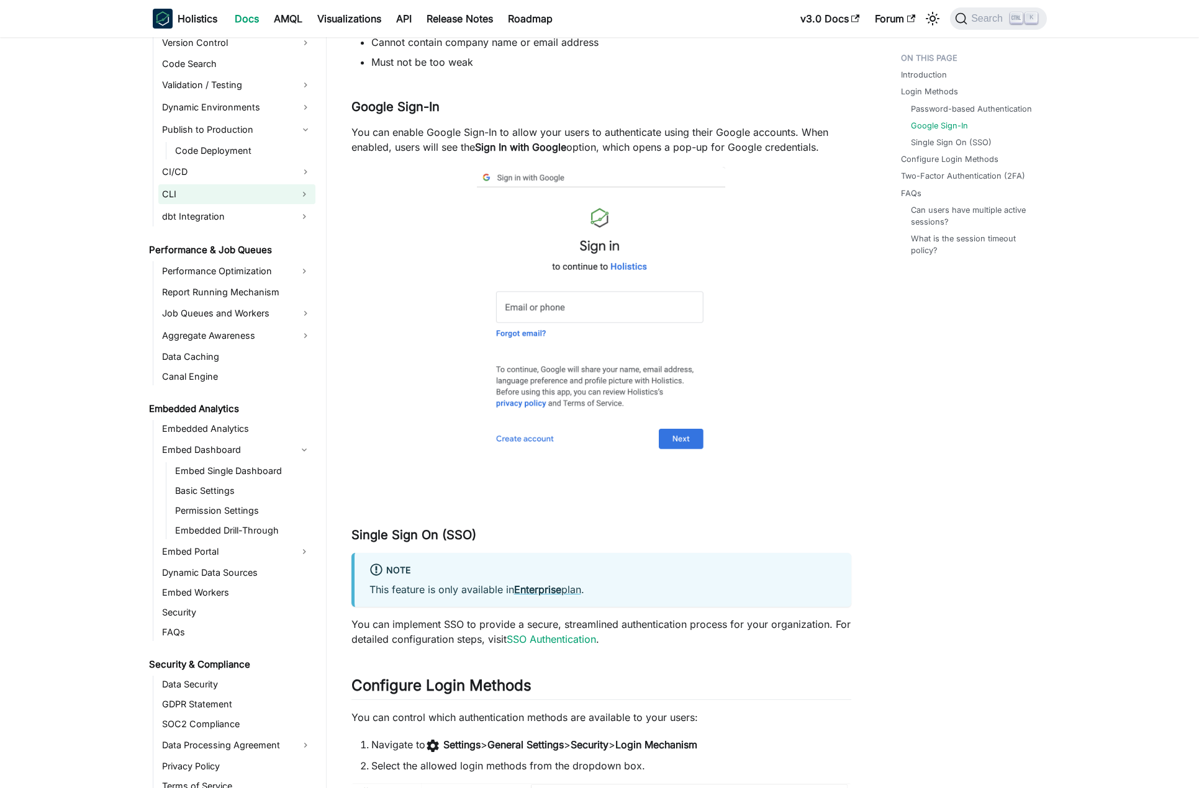
scroll to position [1800, 0]
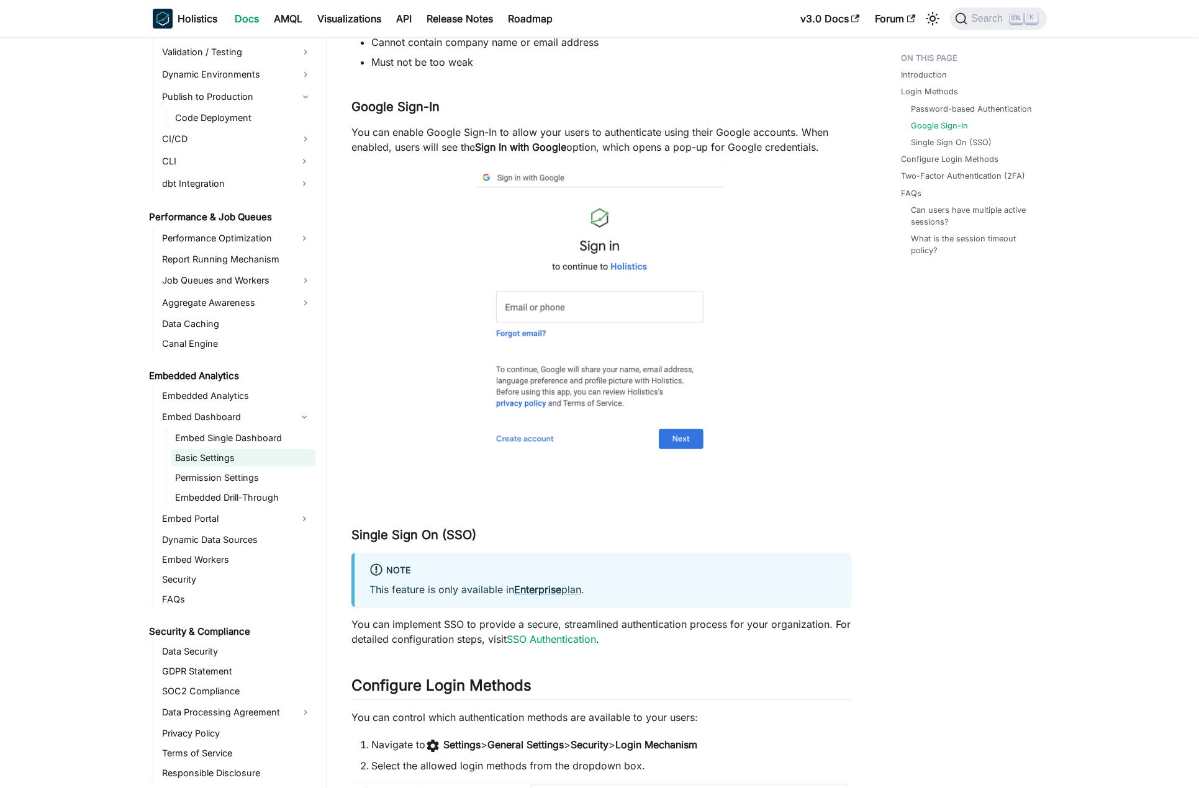
click at [250, 449] on link "Basic Settings" at bounding box center [243, 457] width 144 height 17
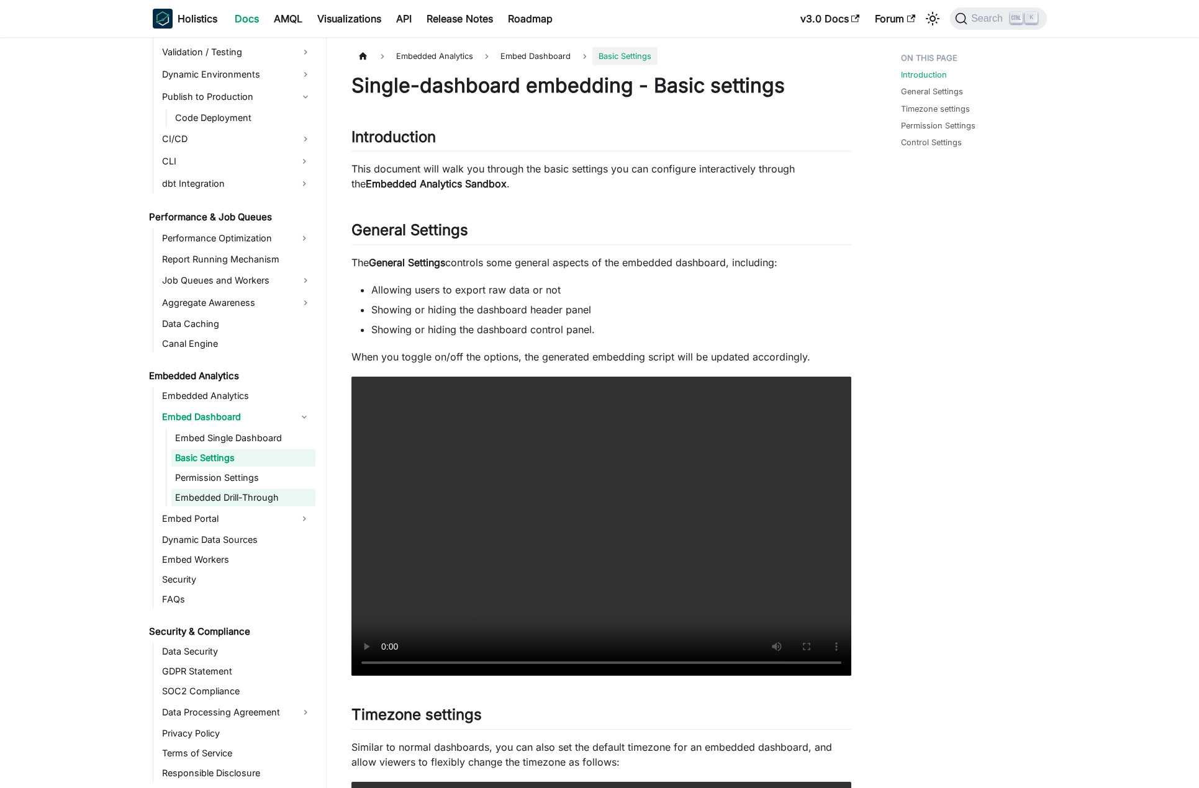
click at [257, 489] on link "Embedded Drill-Through" at bounding box center [243, 497] width 144 height 17
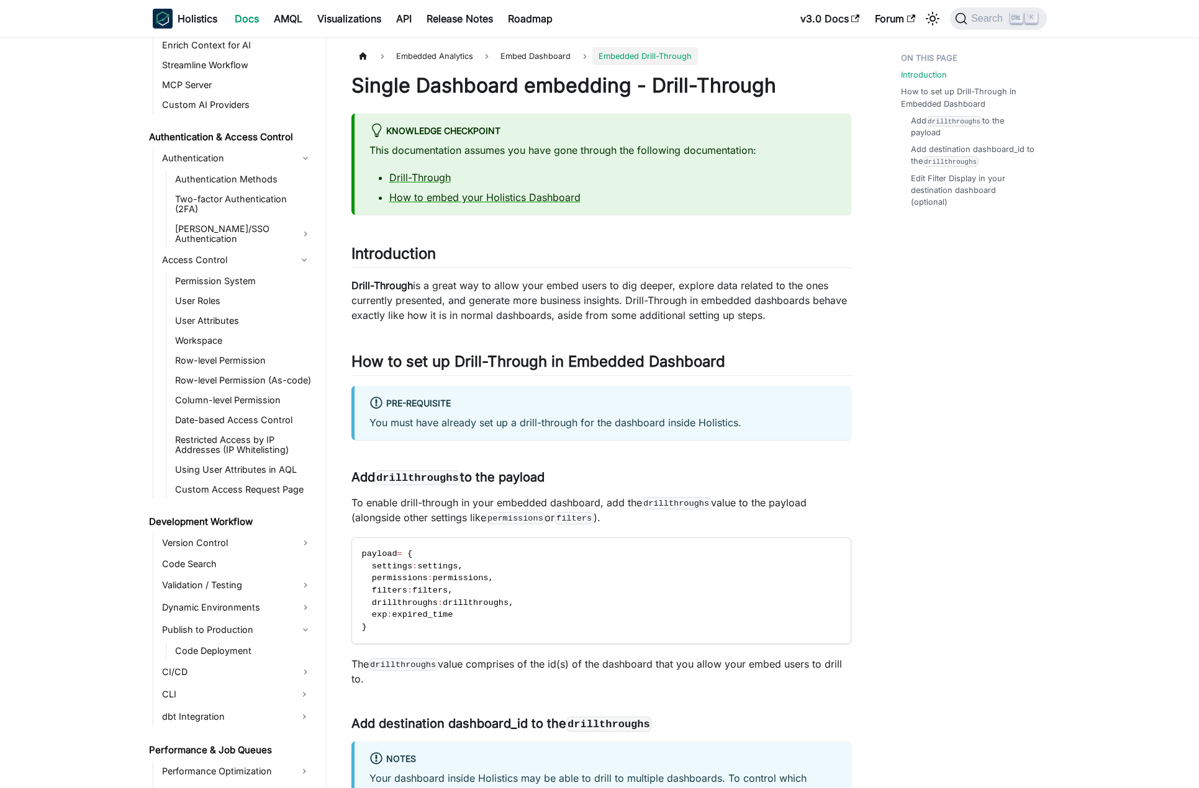
scroll to position [1265, 0]
click at [266, 483] on link "Custom Access Request Page" at bounding box center [243, 491] width 144 height 17
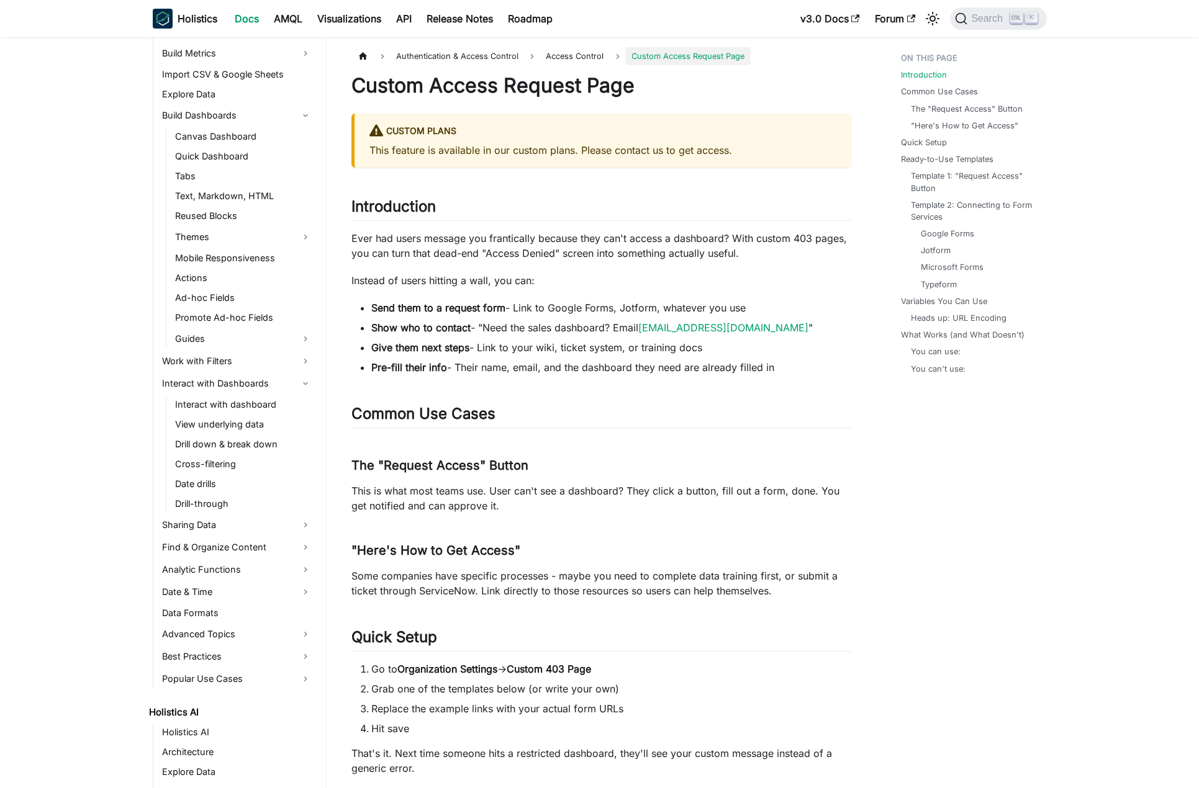
scroll to position [515, 0]
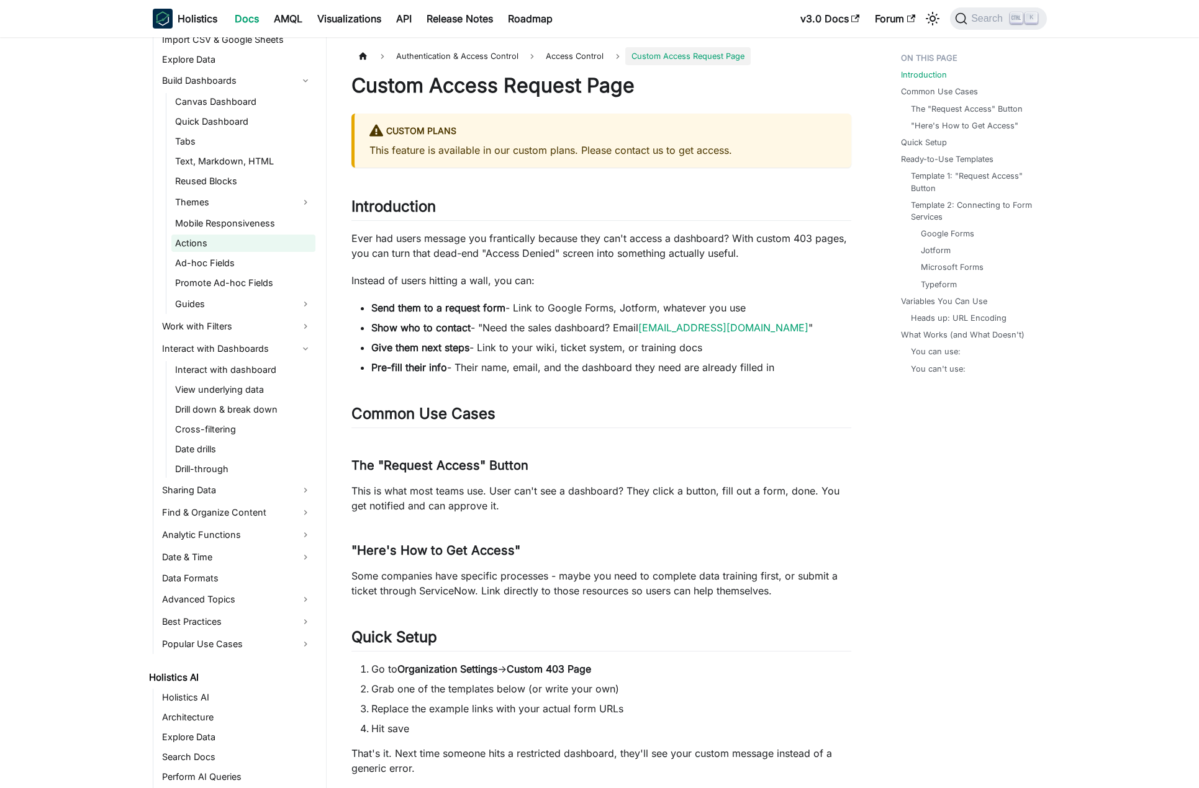
click at [246, 246] on link "Actions" at bounding box center [243, 243] width 144 height 17
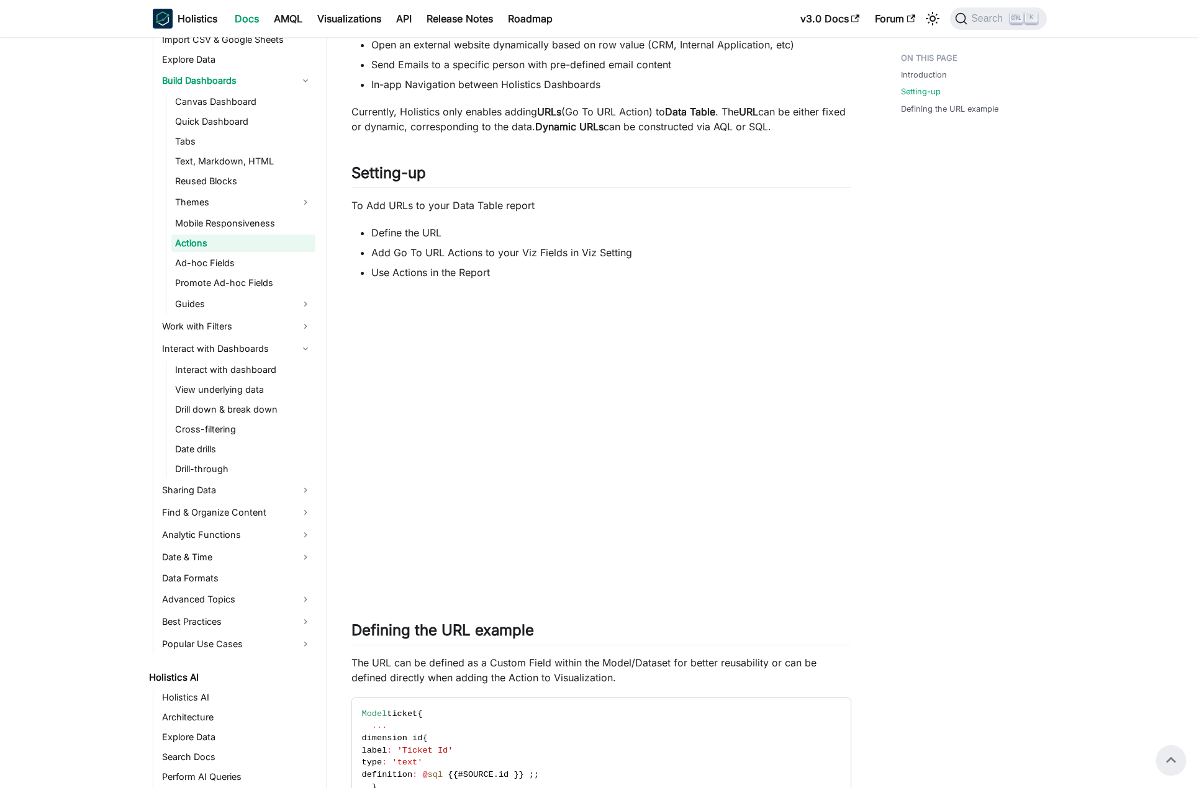
scroll to position [598, 0]
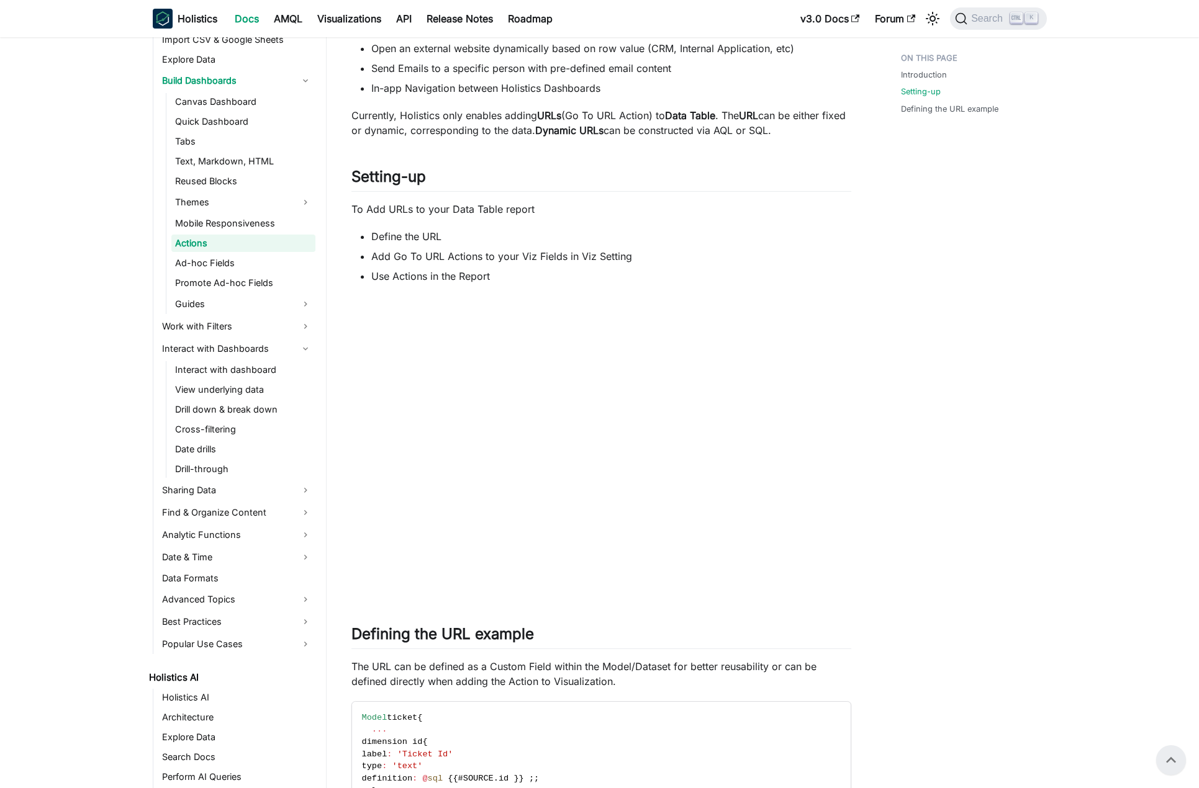
click at [906, 579] on div "Introduction Setting-up Defining the URL example" at bounding box center [967, 392] width 183 height 1886
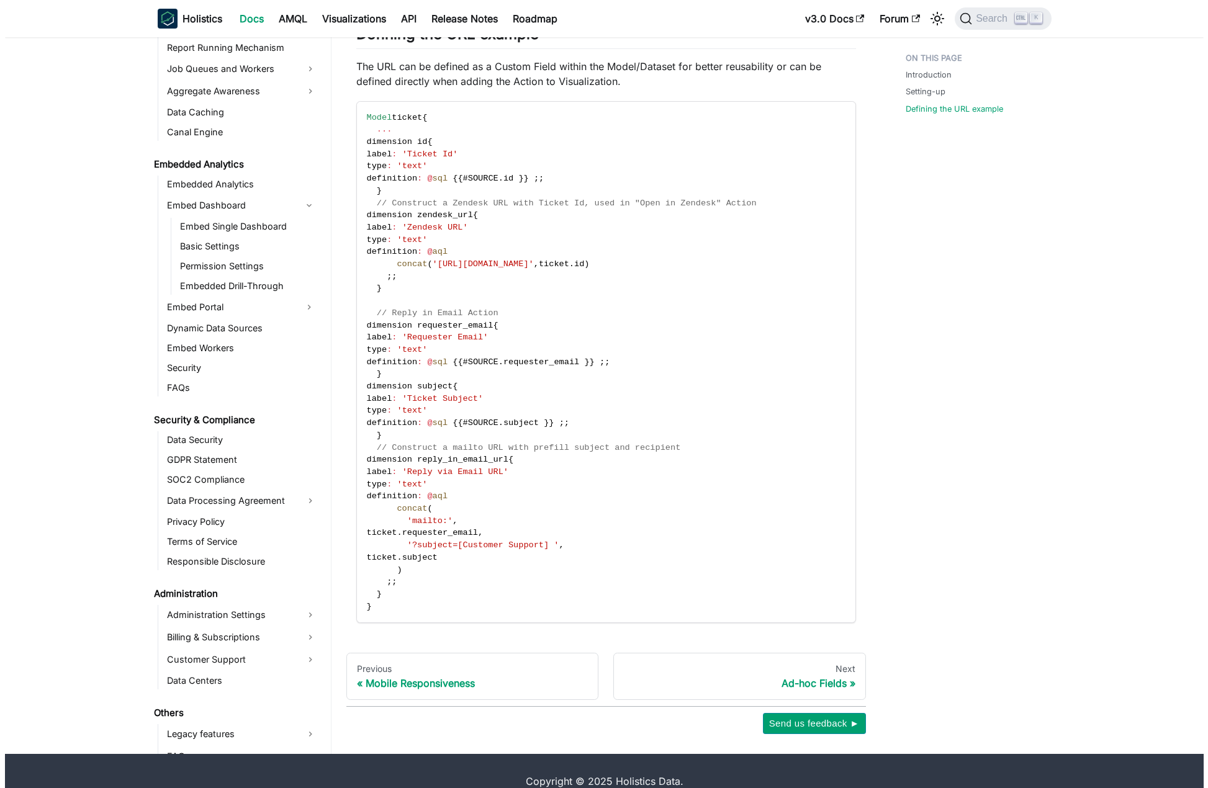
scroll to position [1219, 0]
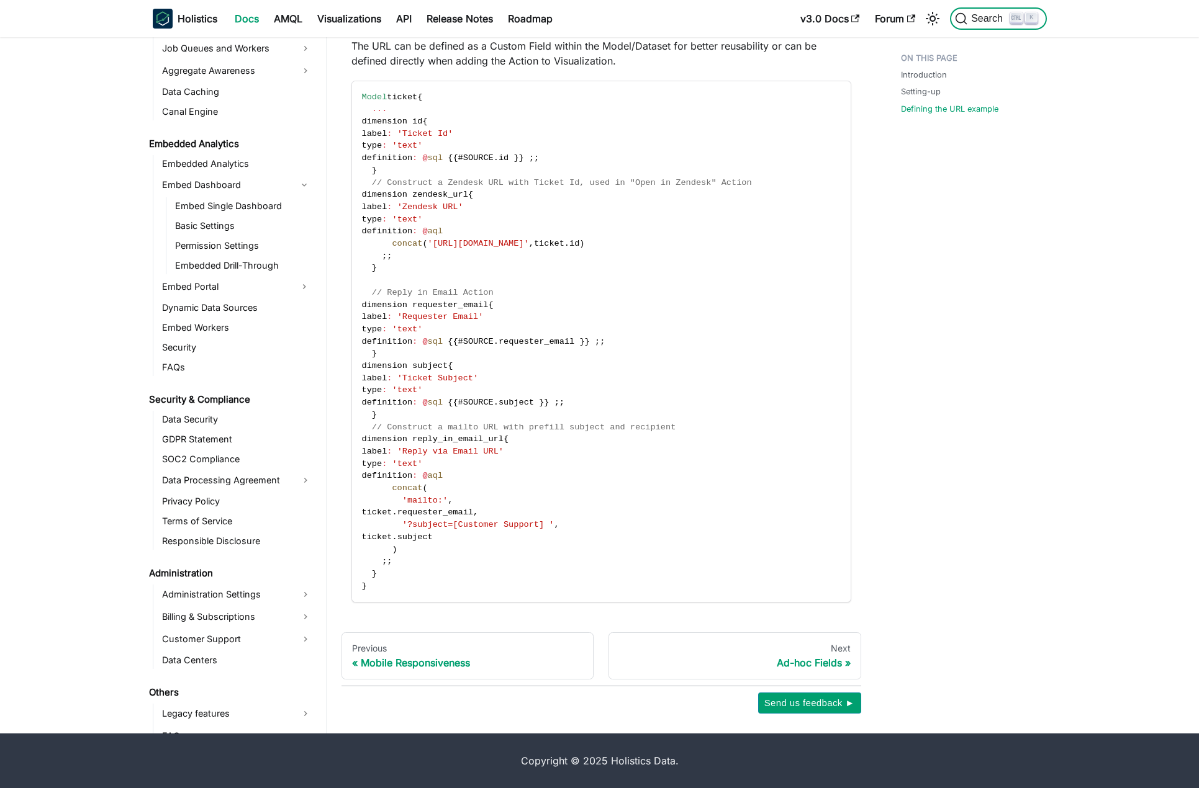
click at [969, 25] on button "Search K" at bounding box center [998, 18] width 96 height 22
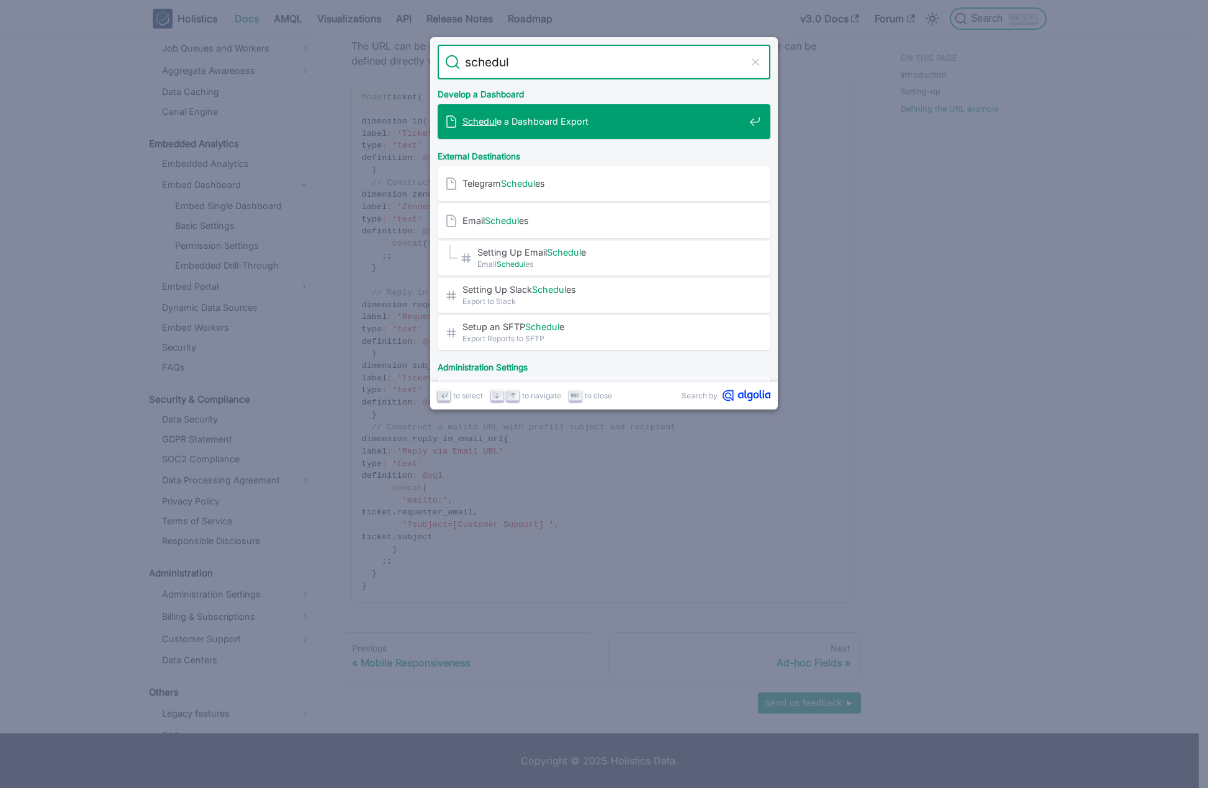
type input "schedule"
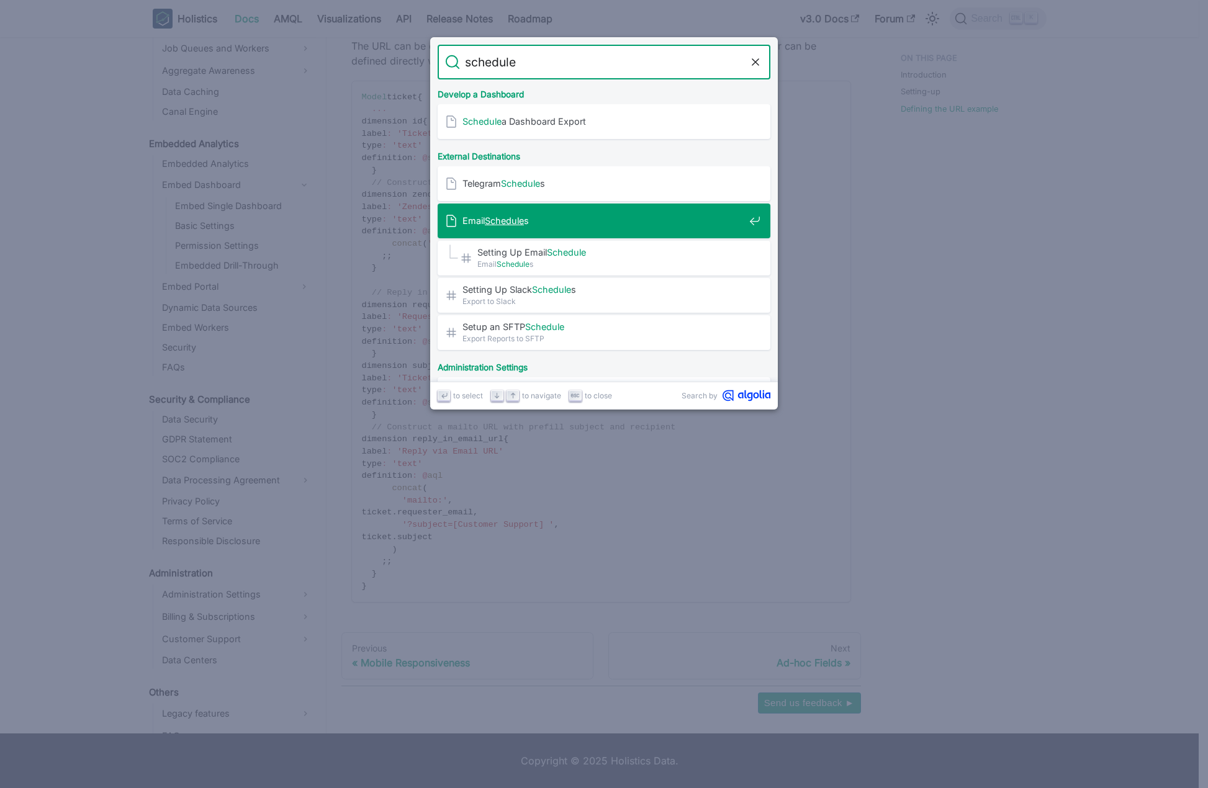
click at [547, 212] on div "Email Schedule s" at bounding box center [607, 221] width 325 height 35
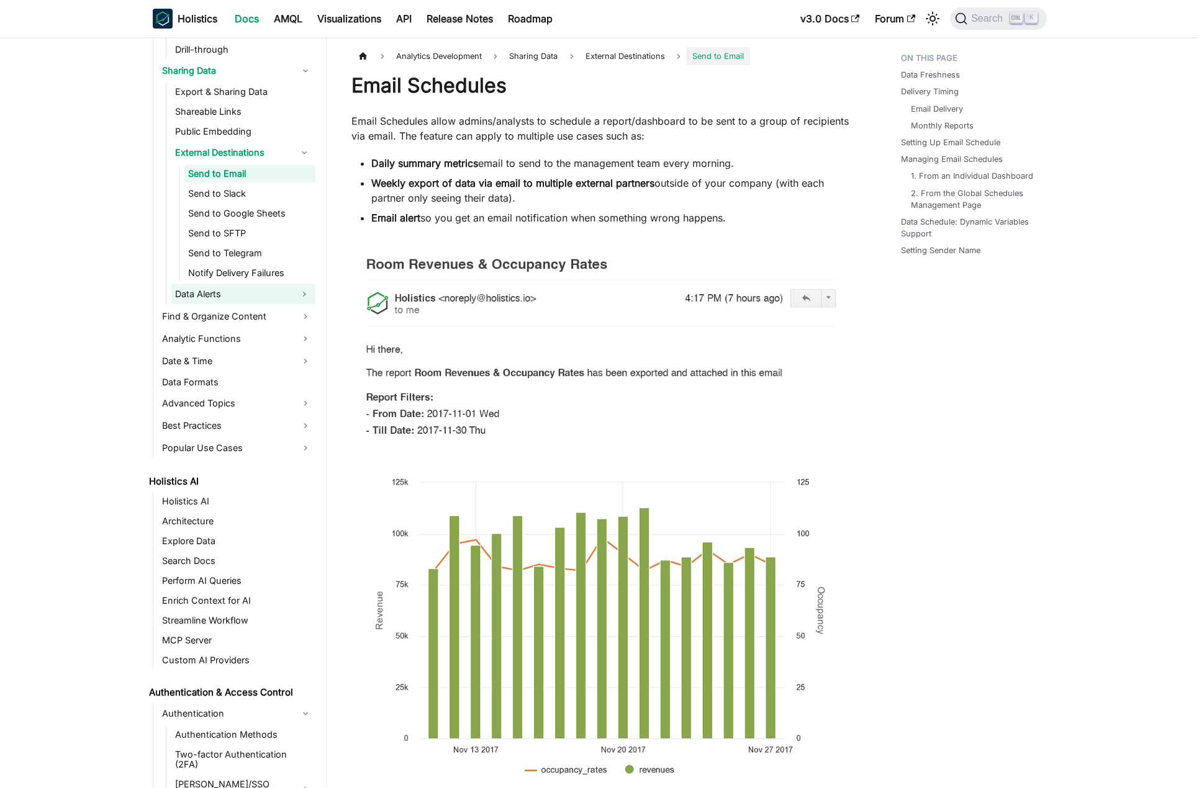
scroll to position [896, 0]
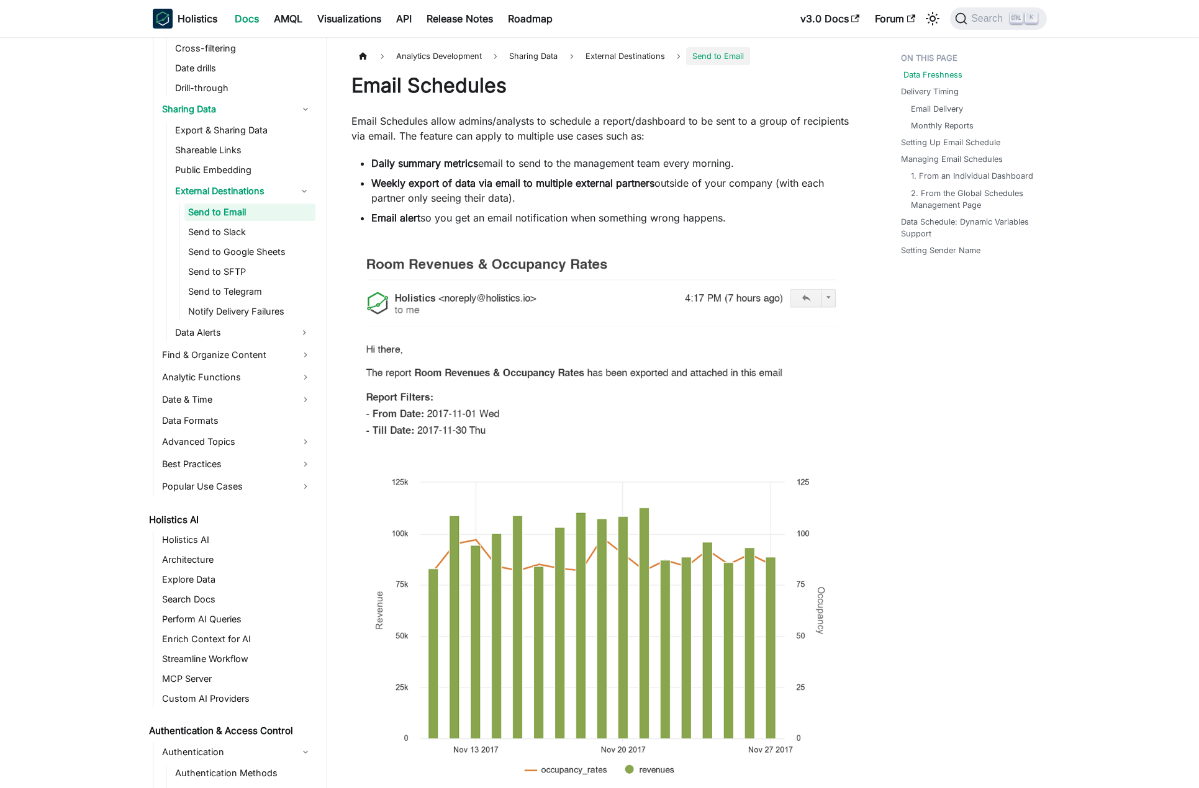
click at [926, 78] on link "Data Freshness" at bounding box center [932, 75] width 59 height 12
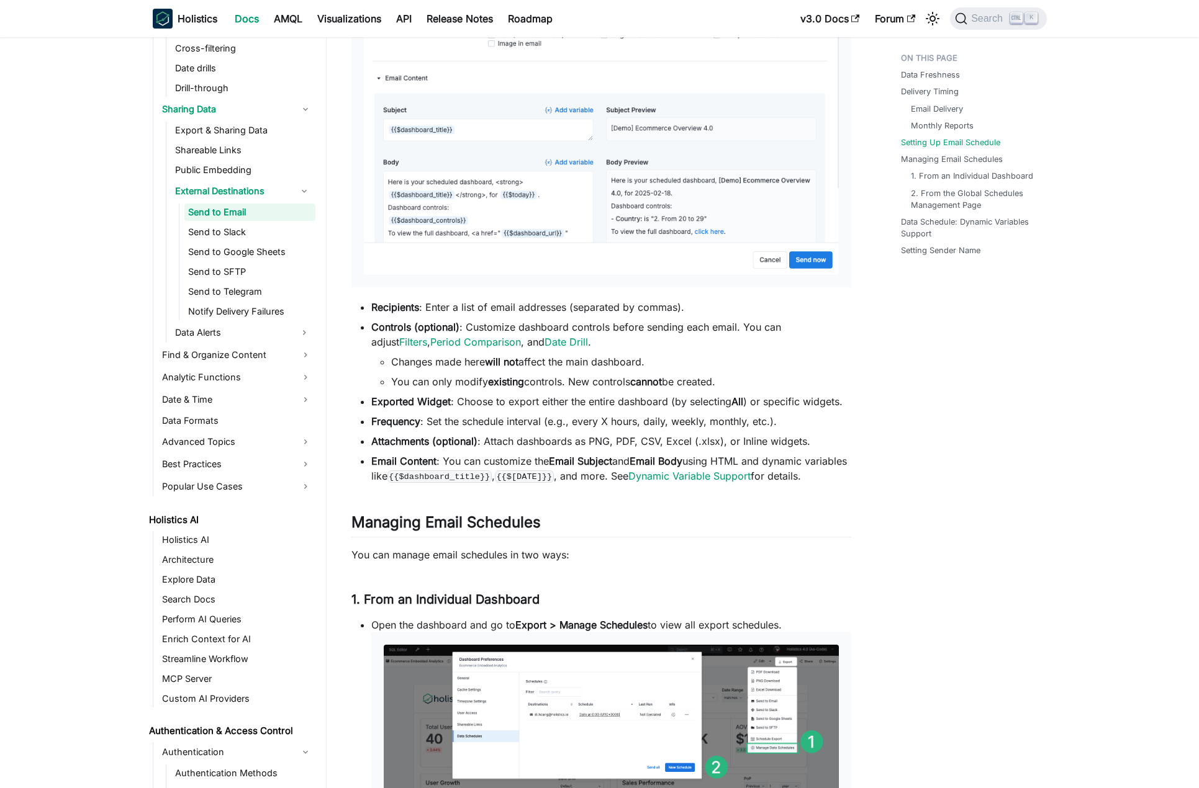
scroll to position [1979, 0]
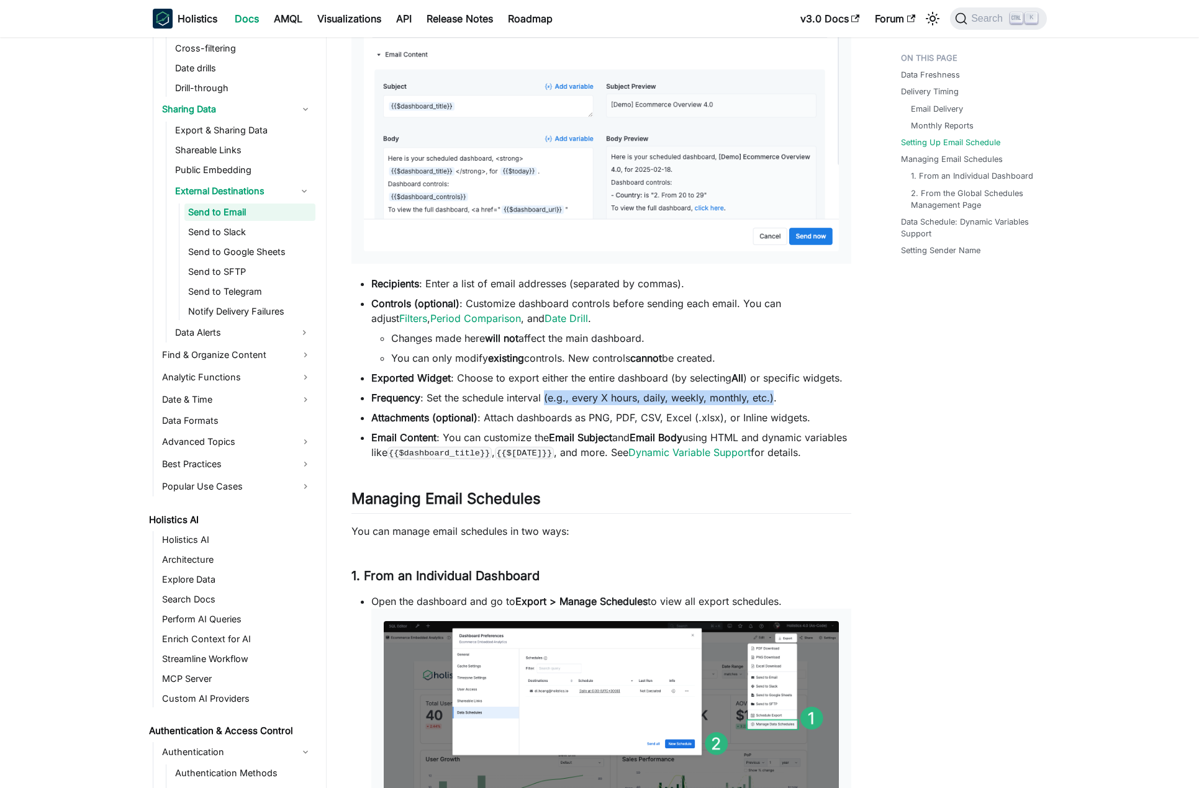
drag, startPoint x: 774, startPoint y: 395, endPoint x: 546, endPoint y: 395, distance: 227.8
click at [546, 395] on li "Frequency : Set the schedule interval (e.g., every X hours, daily, weekly, mont…" at bounding box center [611, 398] width 480 height 15
copy li "(e.g., every X hours, daily, weekly, monthly, etc.)"
drag, startPoint x: 587, startPoint y: 418, endPoint x: 814, endPoint y: 411, distance: 226.7
click at [811, 413] on li "Attachments (optional) : Attach dashboards as PNG, PDF, CSV, Excel (.xlsx), or …" at bounding box center [611, 417] width 480 height 15
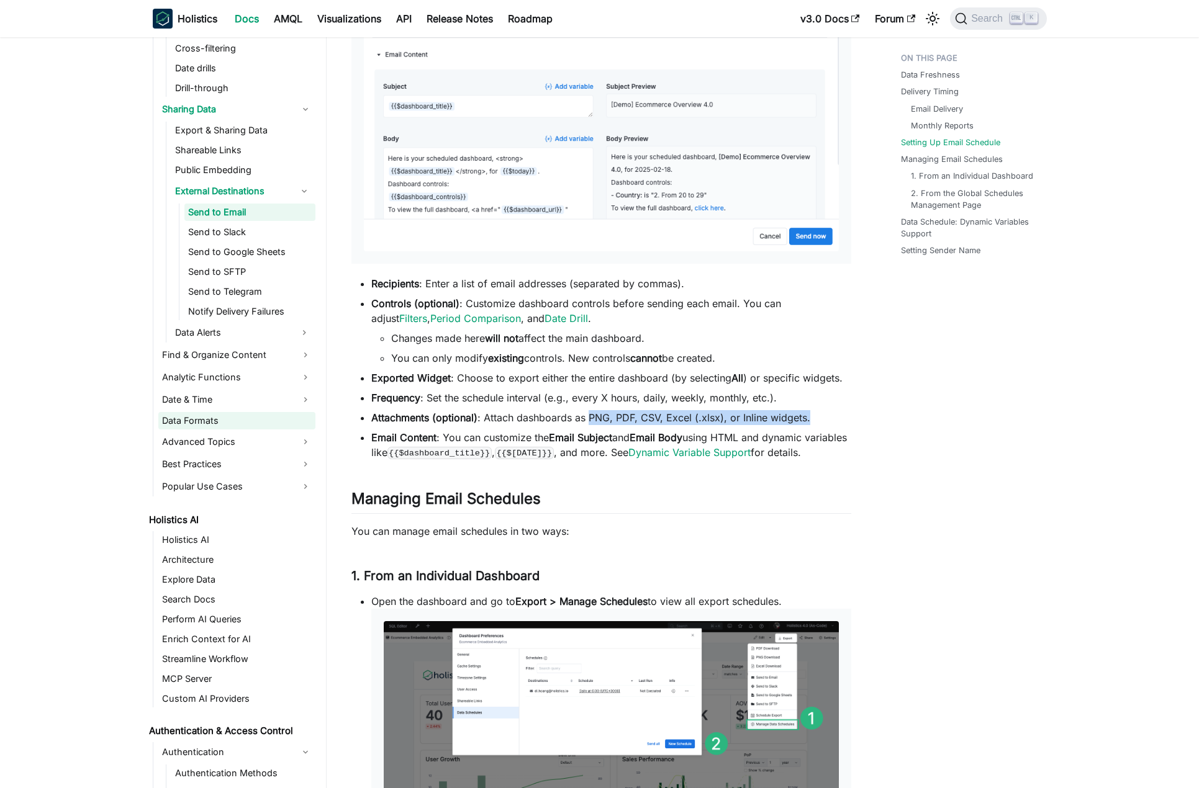
copy li "PNG, PDF, CSV, Excel (.xlsx), or Inline widgets."
click at [680, 451] on link "Dynamic Variable Support" at bounding box center [689, 452] width 122 height 12
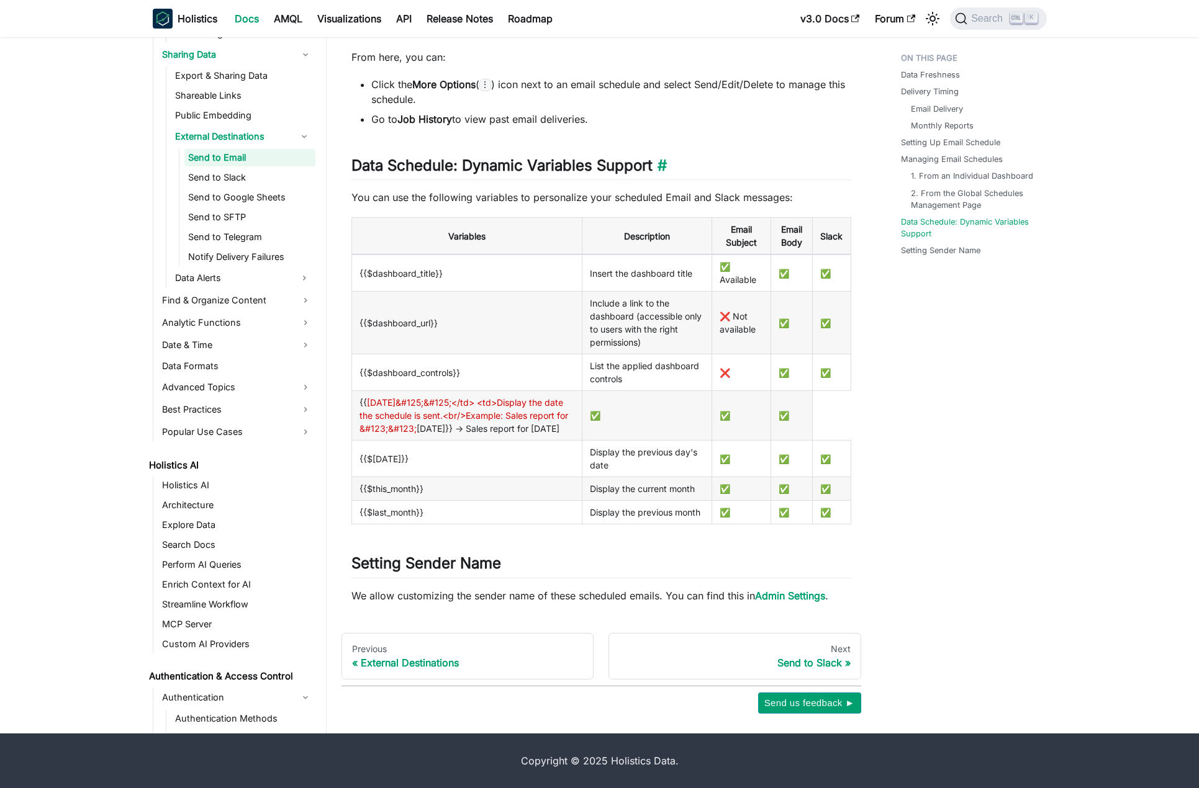
scroll to position [3643, 0]
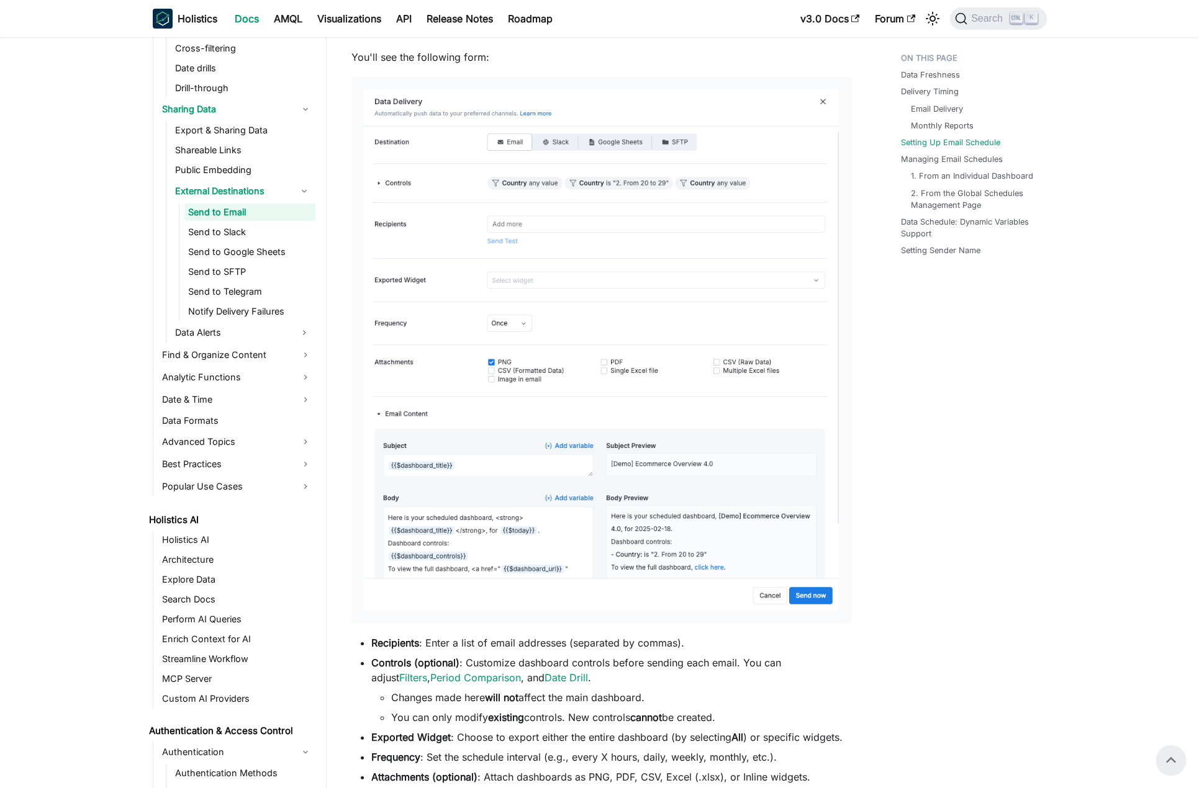
scroll to position [1594, 0]
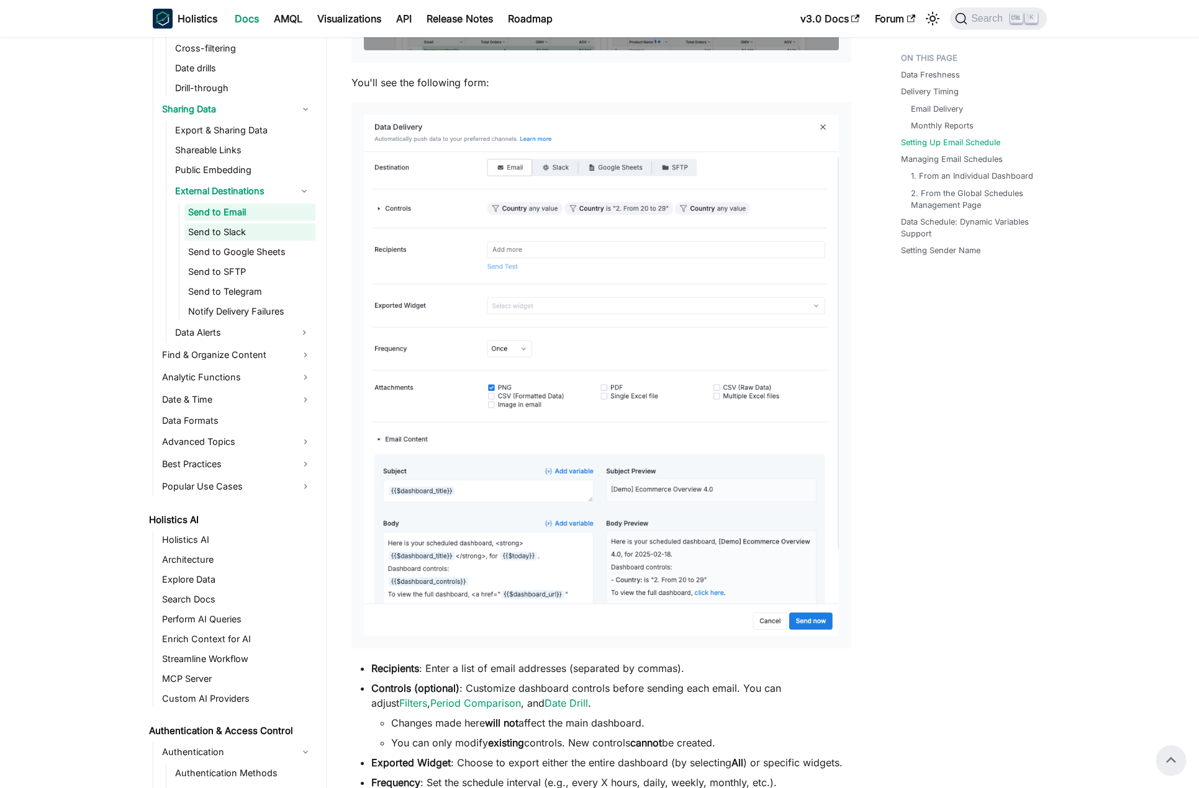
click at [273, 240] on link "Send to Slack" at bounding box center [249, 232] width 131 height 17
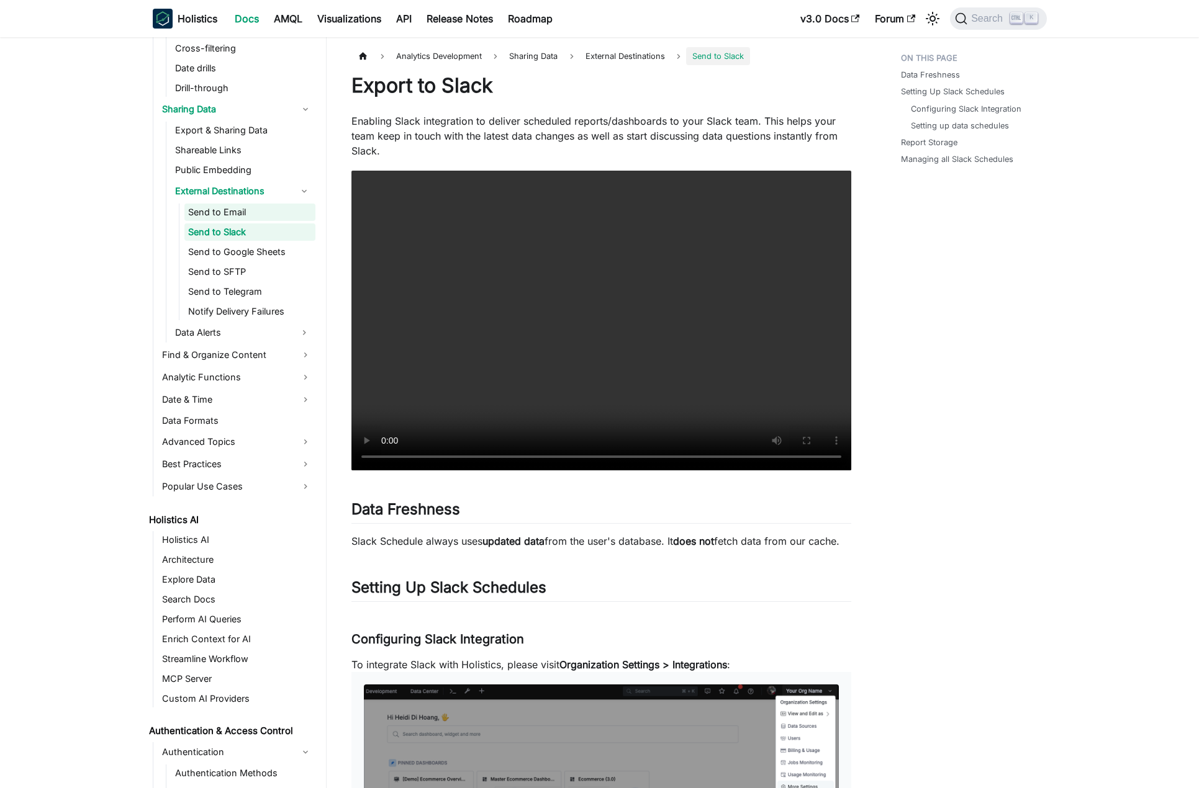
click at [267, 219] on link "Send to Email" at bounding box center [249, 212] width 131 height 17
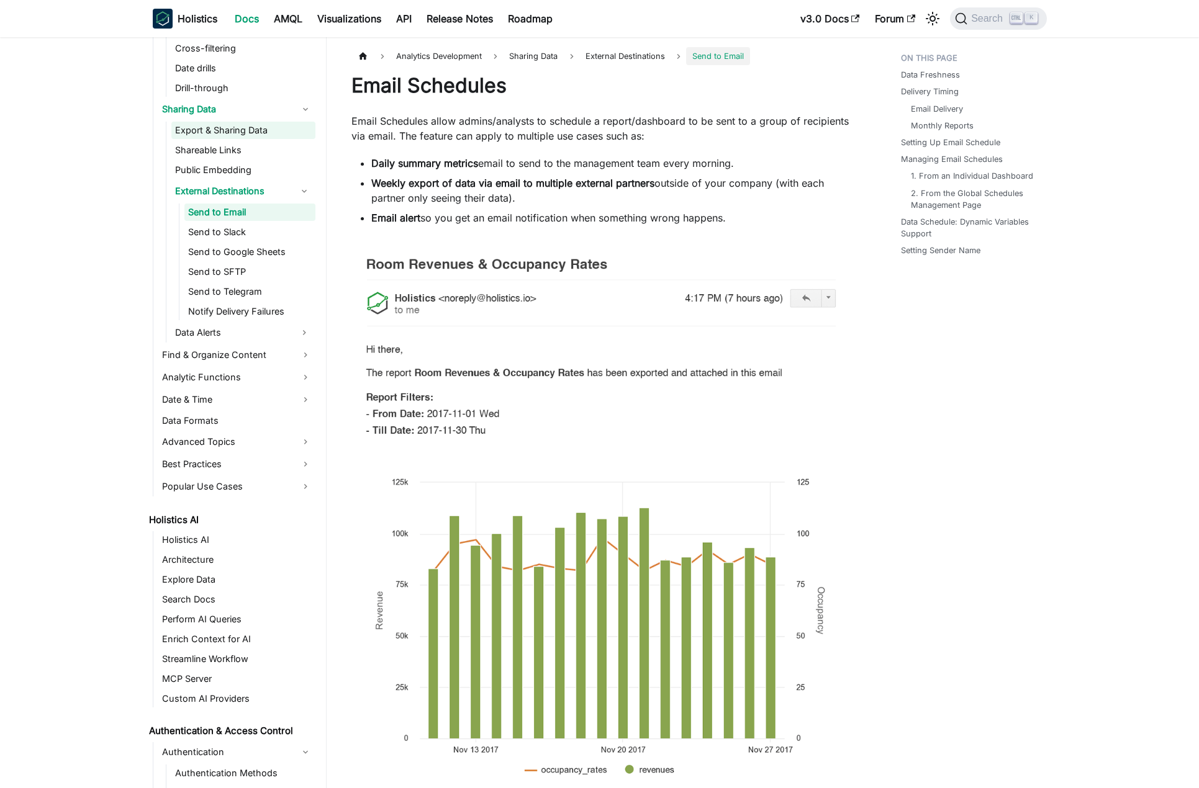
click at [251, 131] on link "Export & Sharing Data" at bounding box center [243, 130] width 144 height 17
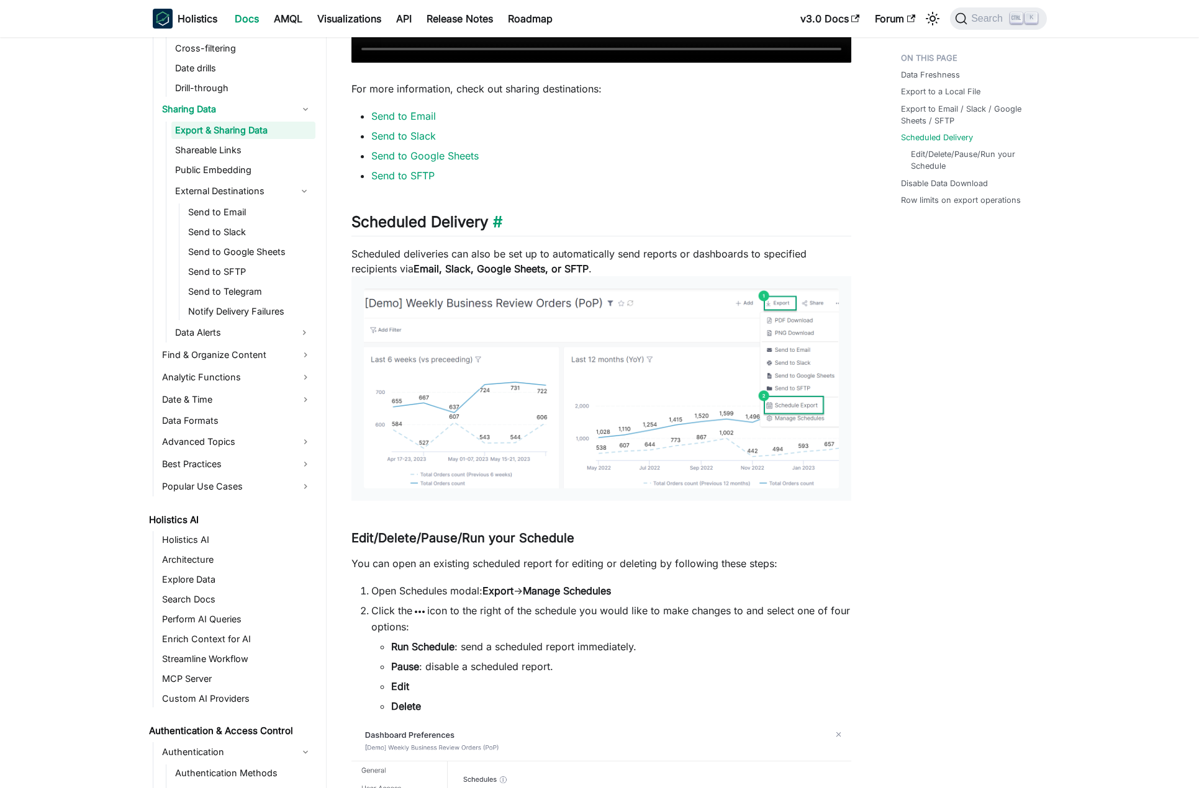
scroll to position [1304, 0]
